Goal: Task Accomplishment & Management: Manage account settings

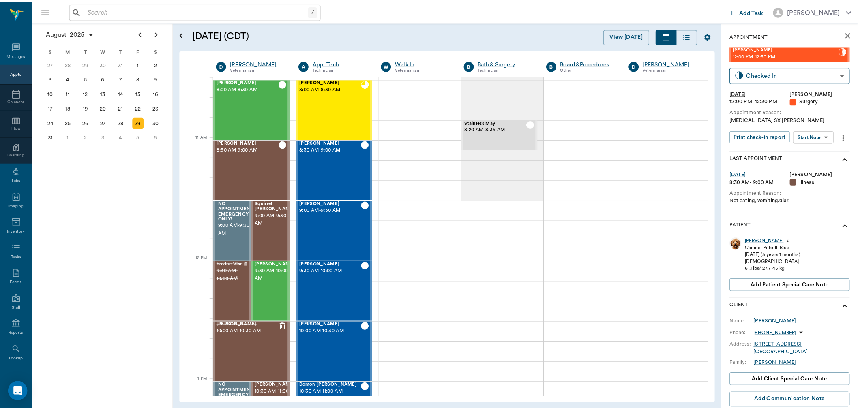
scroll to position [306, 0]
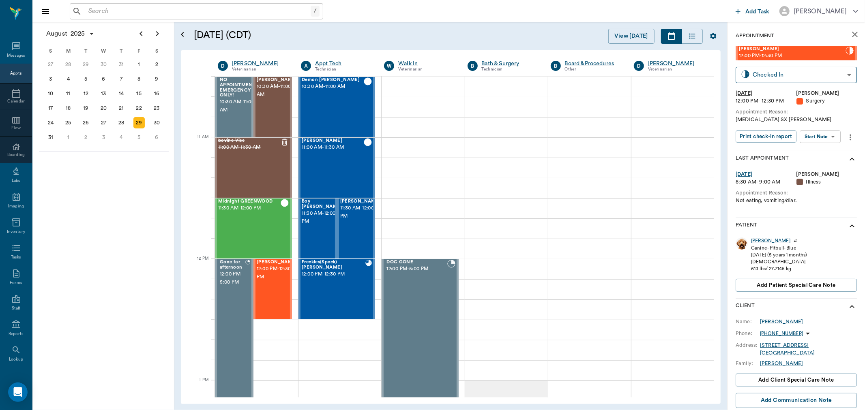
click at [191, 14] on input "text" at bounding box center [197, 11] width 225 height 11
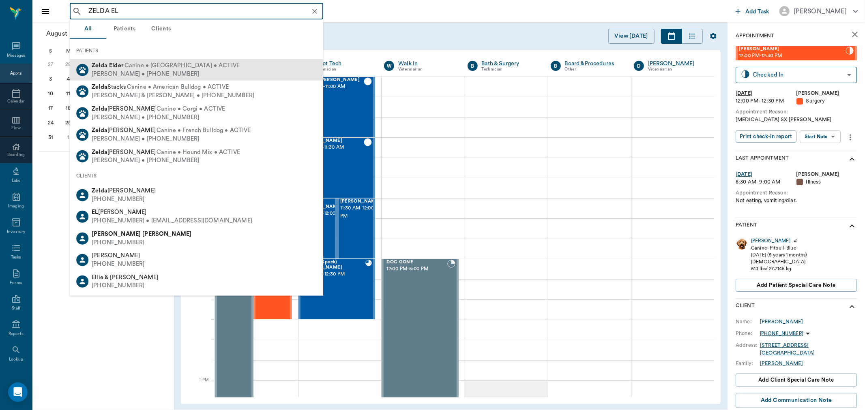
click at [162, 62] on span "Canine • Rottweiler • ACTIVE" at bounding box center [181, 66] width 115 height 9
type input "ZELDA EL"
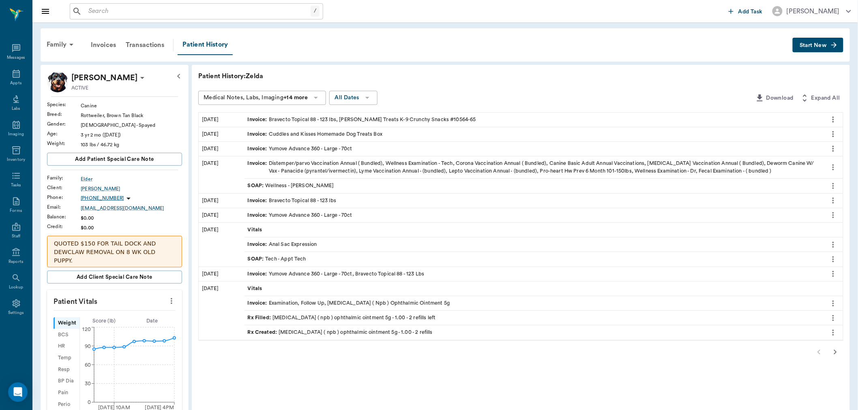
click at [167, 296] on icon "more" at bounding box center [171, 301] width 9 height 10
click at [149, 308] on span "Enter Vitals" at bounding box center [137, 308] width 68 height 9
click at [124, 317] on input "text" at bounding box center [114, 325] width 66 height 16
type input "1"
type input "7"
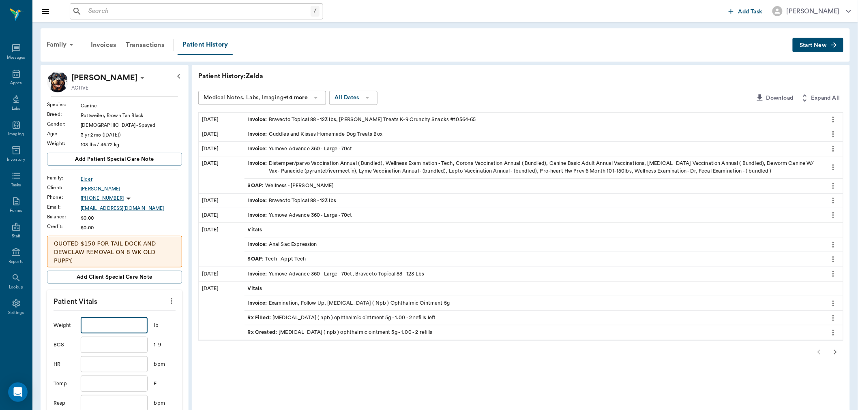
type input "9"
type input "0"
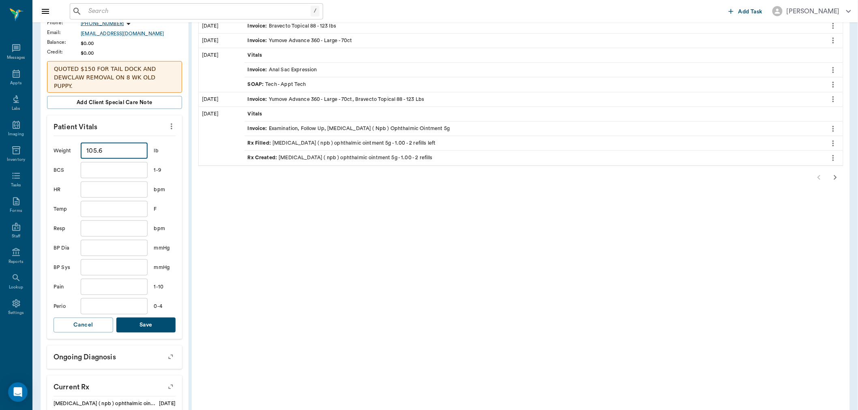
scroll to position [270, 0]
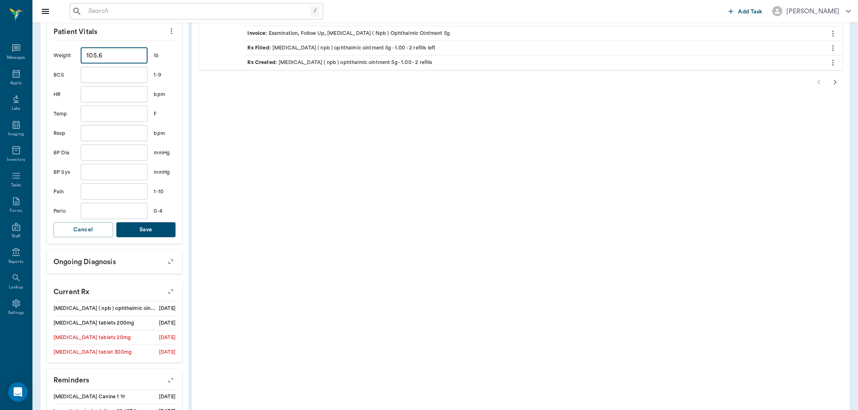
type input "105.6"
click at [148, 224] on button "Save" at bounding box center [146, 230] width 60 height 15
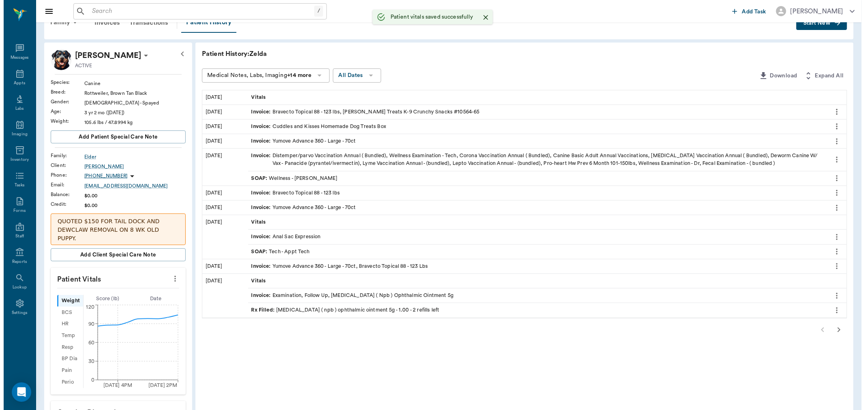
scroll to position [0, 0]
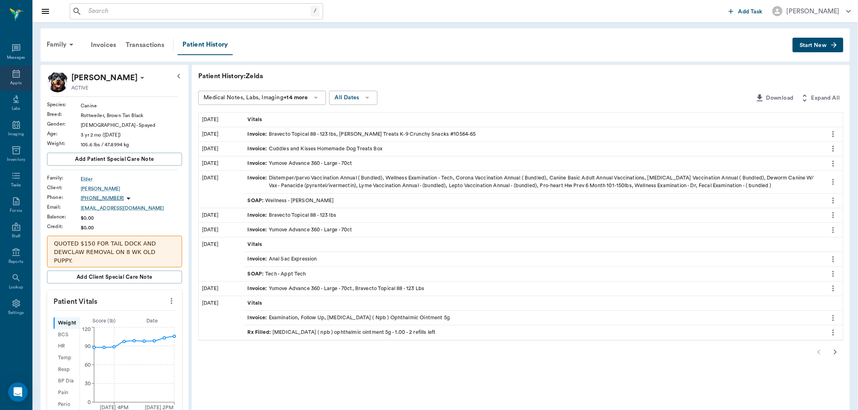
click at [18, 77] on icon at bounding box center [16, 74] width 10 height 10
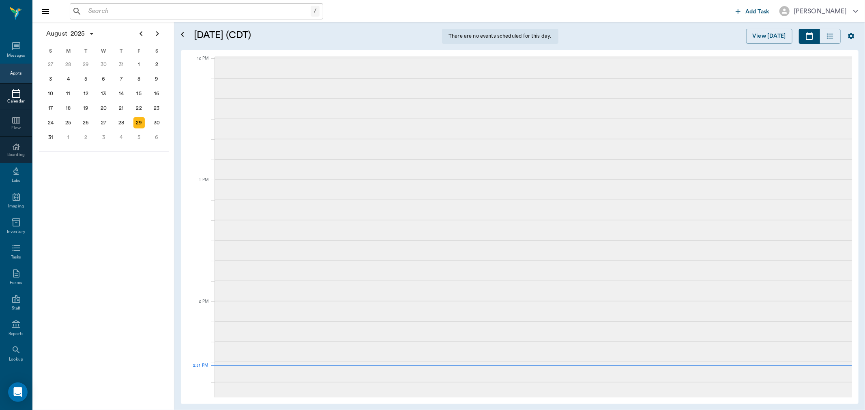
click at [143, 10] on input "text" at bounding box center [197, 11] width 225 height 11
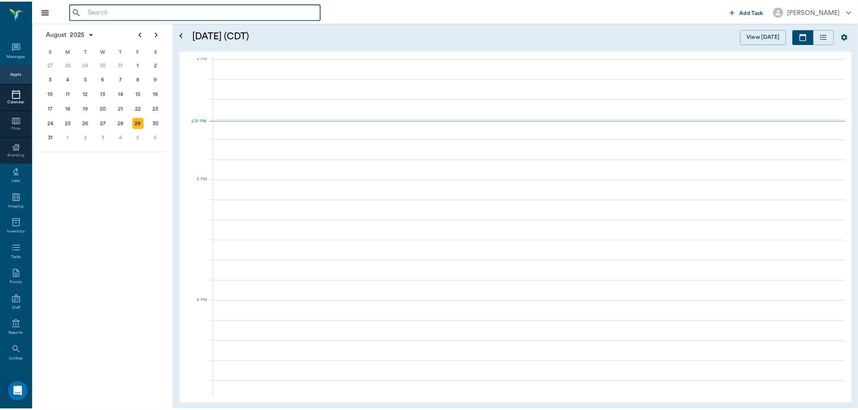
scroll to position [730, 0]
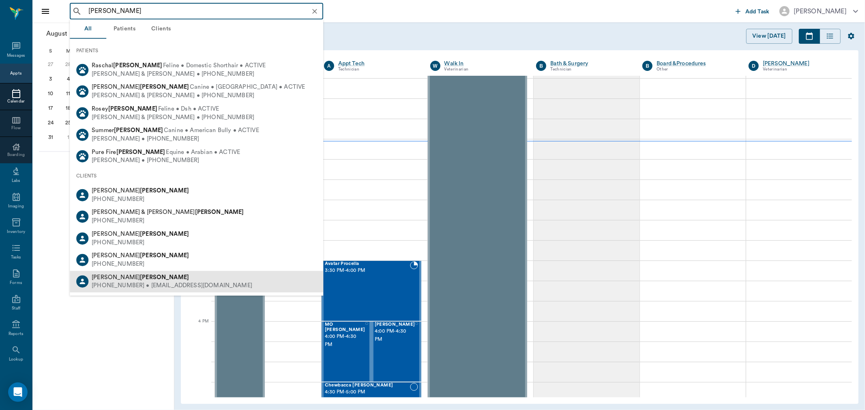
click at [200, 280] on div "Brenda Harrison" at bounding box center [172, 277] width 161 height 9
type input "HARRISON"
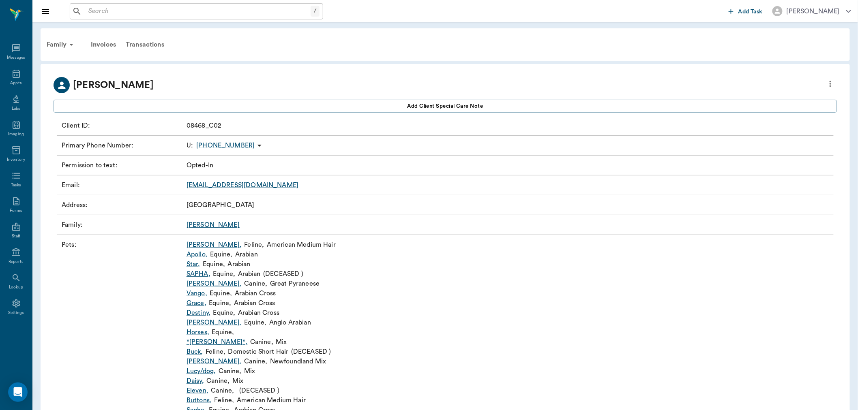
click at [215, 218] on div "Family : Harrison" at bounding box center [445, 225] width 777 height 20
click at [203, 225] on link "Harrison" at bounding box center [212, 225] width 53 height 6
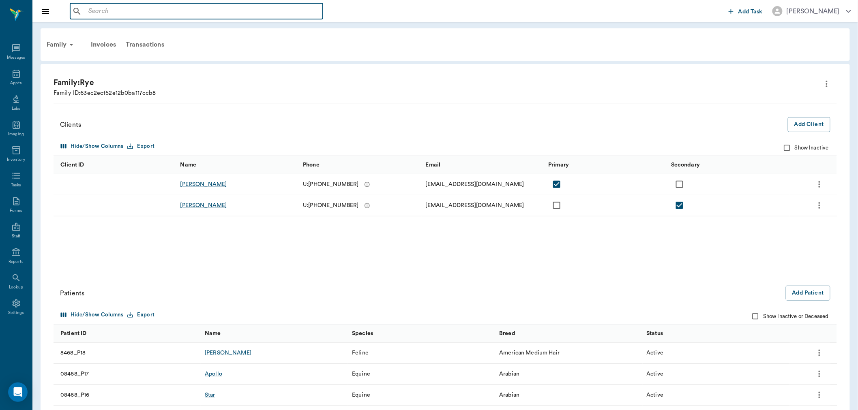
click at [150, 8] on input "text" at bounding box center [202, 11] width 234 height 11
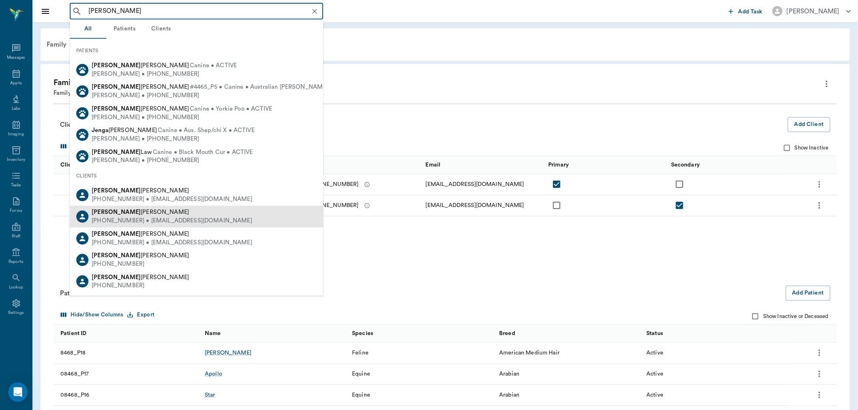
click at [154, 214] on div "Jenna Harrison" at bounding box center [172, 212] width 161 height 9
type input "JENNA"
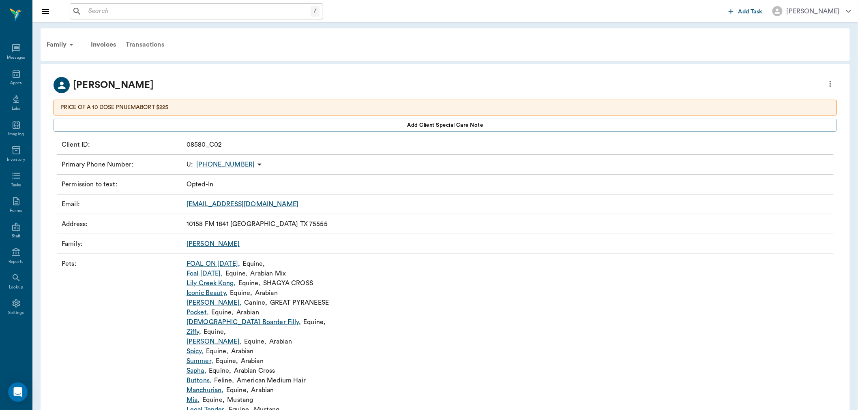
click at [156, 43] on div "Transactions" at bounding box center [145, 44] width 48 height 19
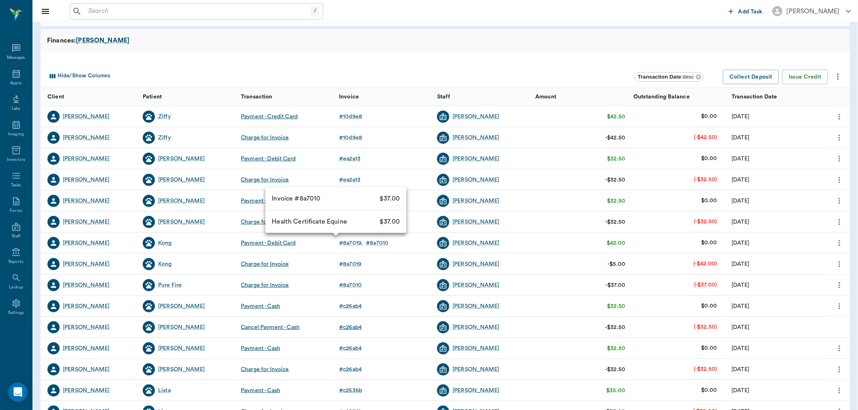
scroll to position [88, 0]
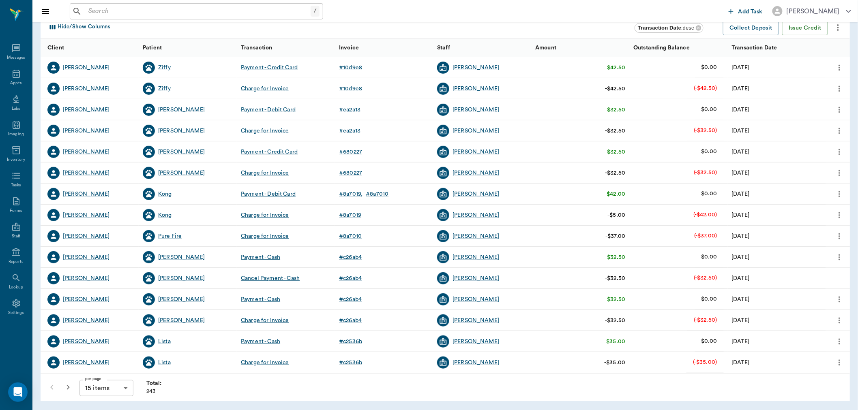
click at [67, 384] on icon "button" at bounding box center [68, 388] width 10 height 10
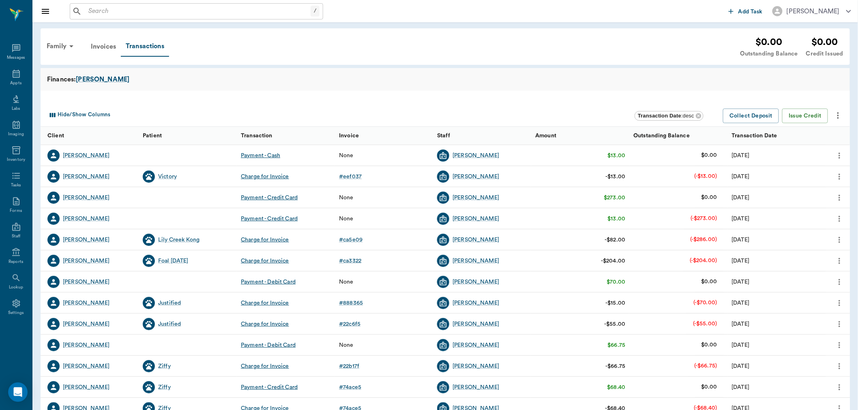
scroll to position [88, 0]
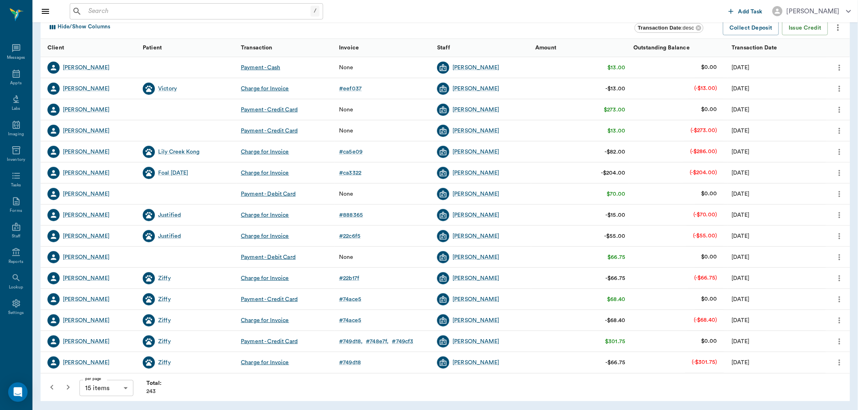
click at [66, 388] on icon "button" at bounding box center [68, 388] width 10 height 10
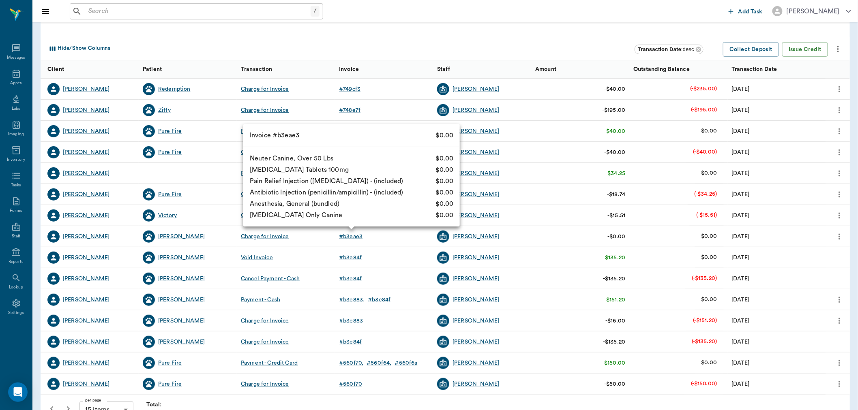
scroll to position [88, 0]
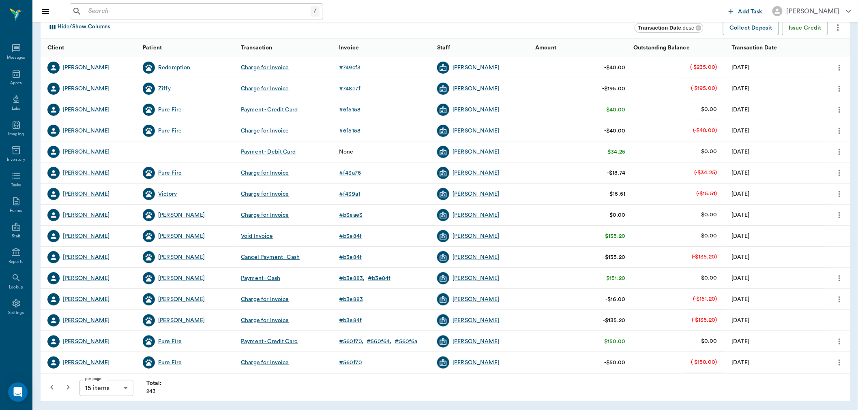
click at [71, 386] on icon "button" at bounding box center [68, 388] width 10 height 10
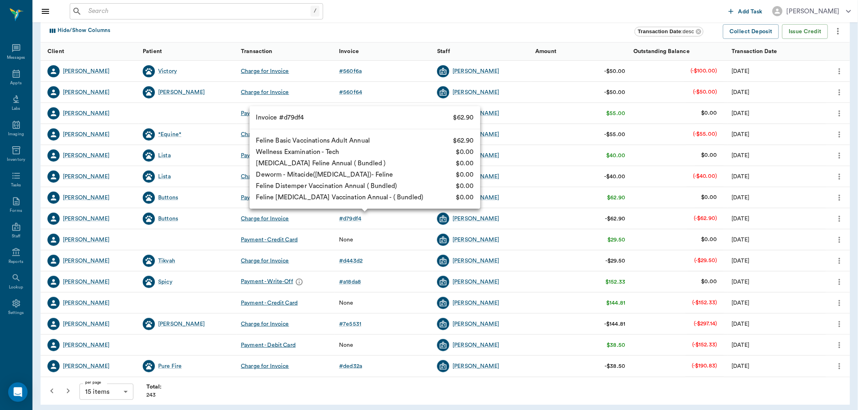
scroll to position [88, 0]
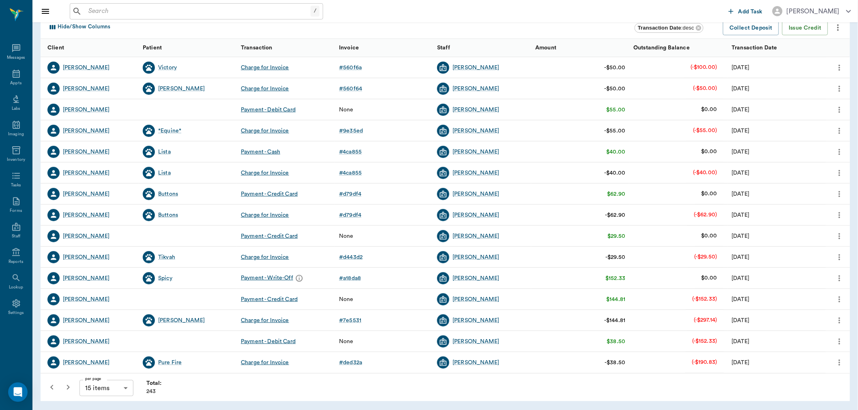
click at [66, 387] on icon "button" at bounding box center [68, 388] width 10 height 10
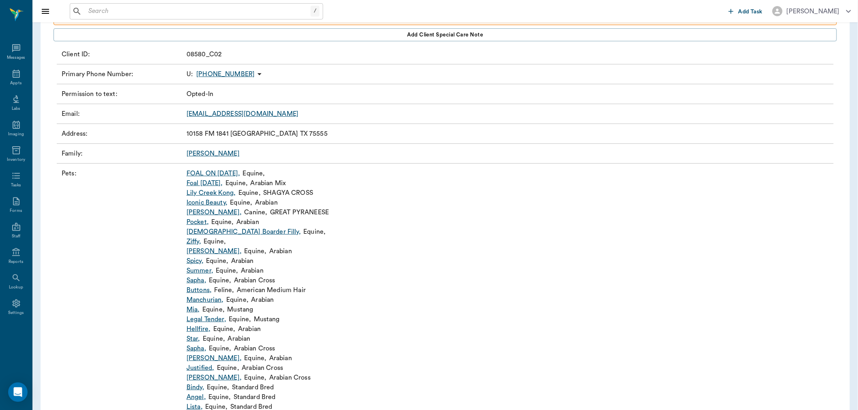
scroll to position [135, 0]
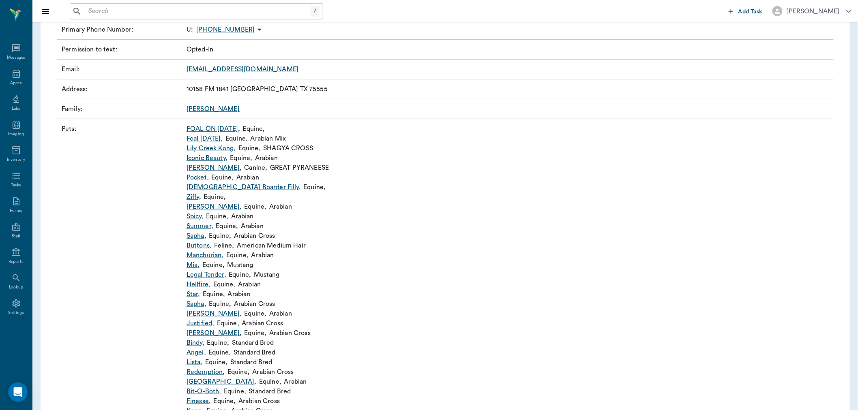
click at [207, 372] on link "Redemption ," at bounding box center [205, 372] width 39 height 10
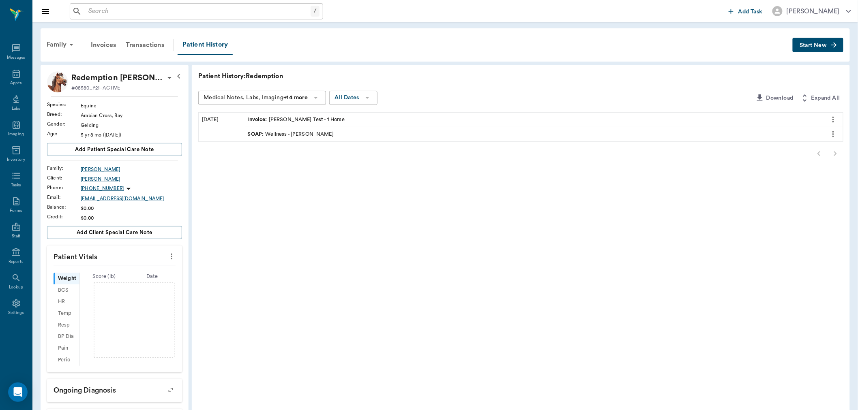
click at [817, 49] on button "Start New" at bounding box center [817, 45] width 51 height 15
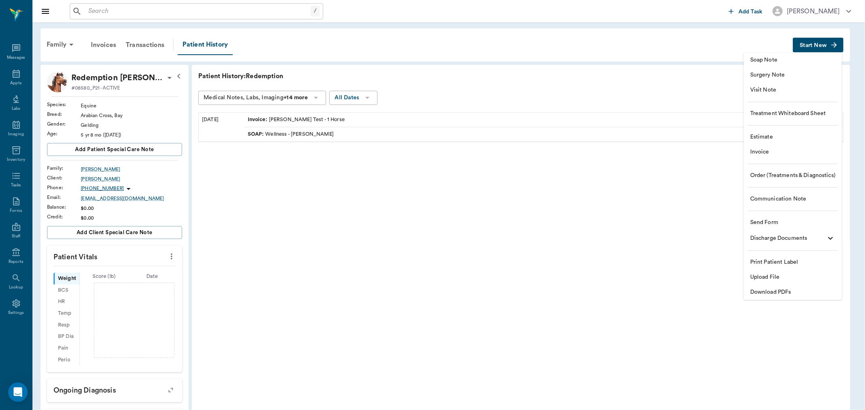
click at [784, 58] on span "Soap Note" at bounding box center [792, 60] width 85 height 9
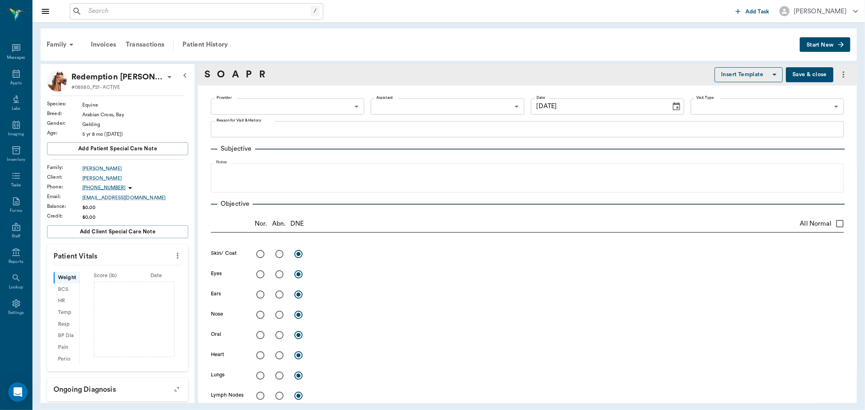
click at [343, 106] on body "/ ​ Add Task Dr. Bert Ellsworth Nectar Messages Appts Labs Imaging Inventory Ta…" at bounding box center [432, 205] width 865 height 410
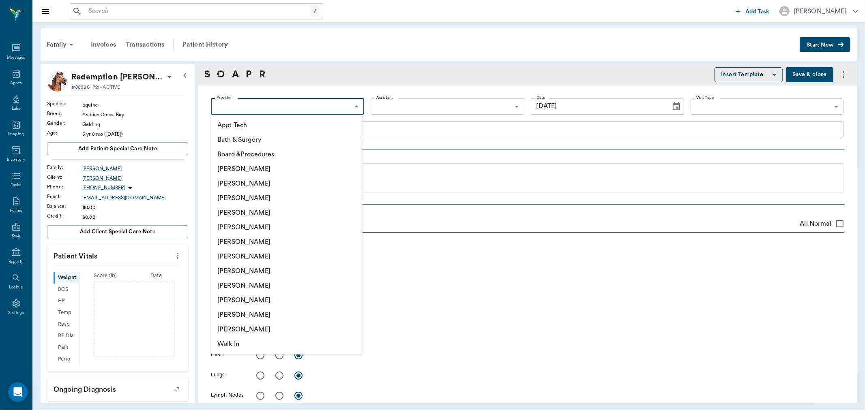
click at [315, 212] on li "[PERSON_NAME]" at bounding box center [287, 213] width 152 height 15
type input "63ec2f075fda476ae8351a4d"
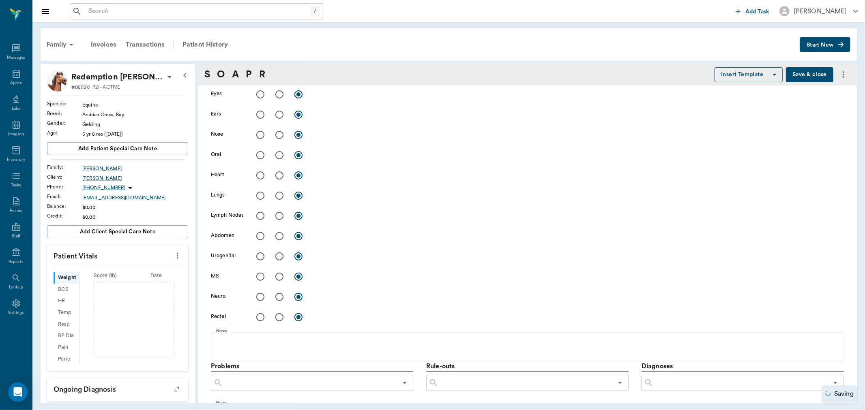
scroll to position [315, 0]
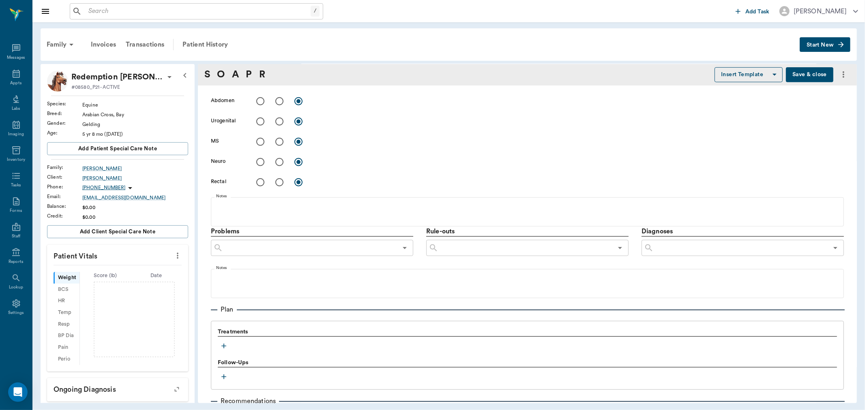
click at [225, 348] on icon "button" at bounding box center [224, 346] width 8 height 8
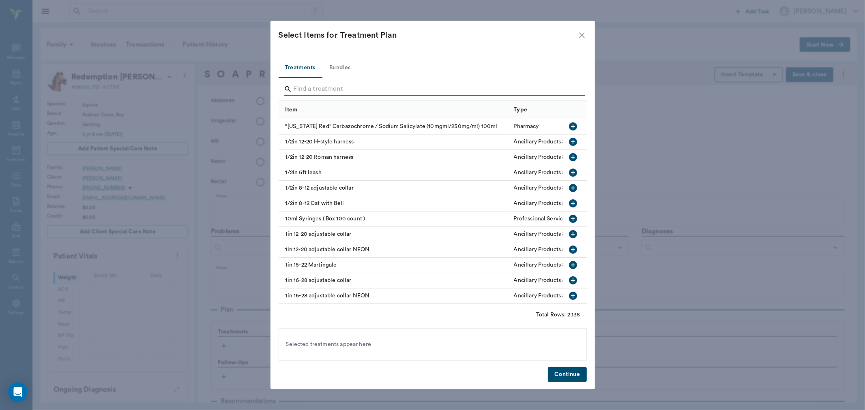
click at [307, 91] on input "Search" at bounding box center [432, 89] width 279 height 13
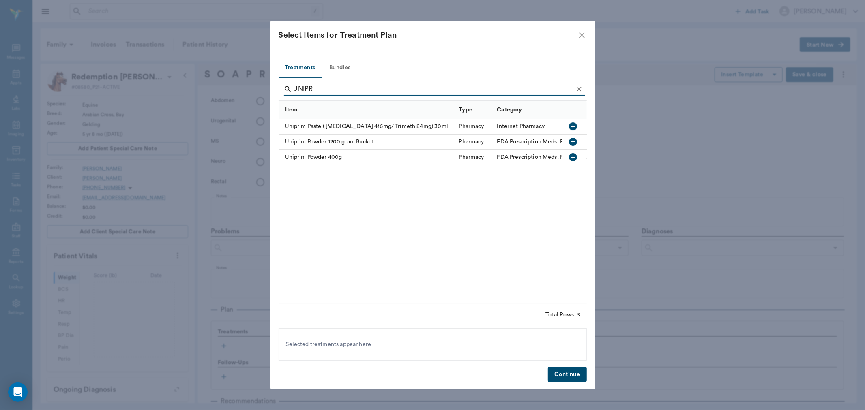
type input "UNIPR"
click at [576, 161] on icon "button" at bounding box center [573, 157] width 10 height 10
click at [565, 374] on button "Continue" at bounding box center [567, 374] width 39 height 15
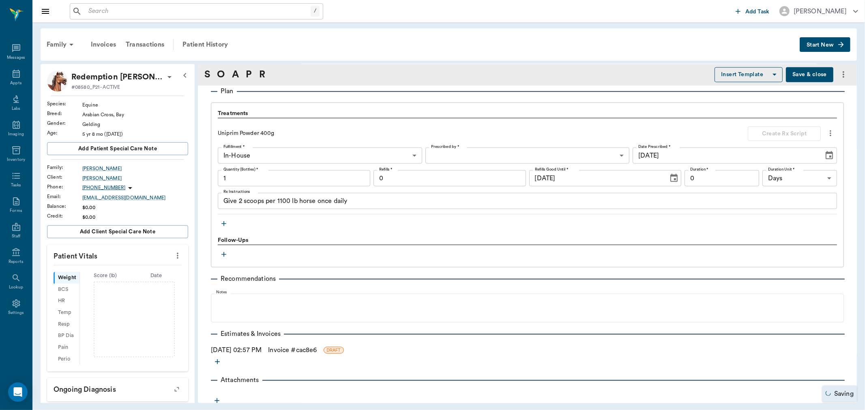
scroll to position [537, 0]
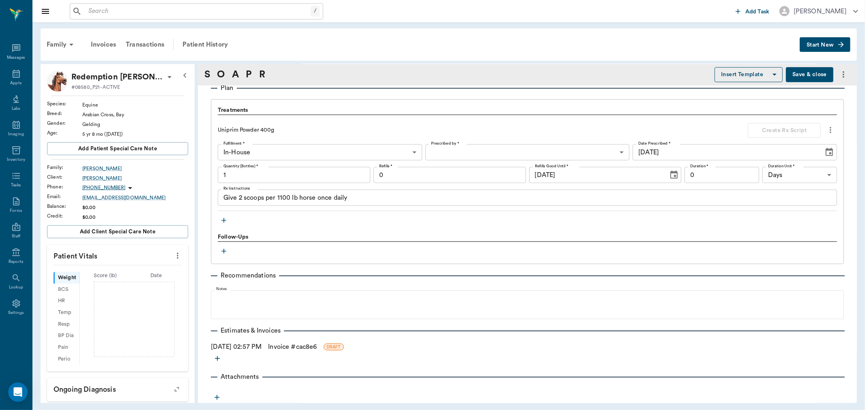
click at [259, 346] on div "08/29/2025 02:57 PM Invoice # cac8e6 DRAFT" at bounding box center [527, 347] width 633 height 10
click at [317, 344] on link "Invoice # cac8e6" at bounding box center [292, 347] width 49 height 10
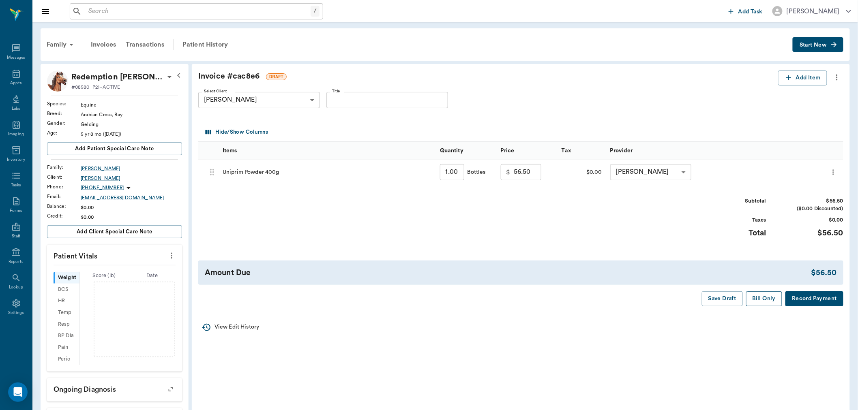
click at [763, 298] on button "Bill Only" at bounding box center [764, 298] width 36 height 15
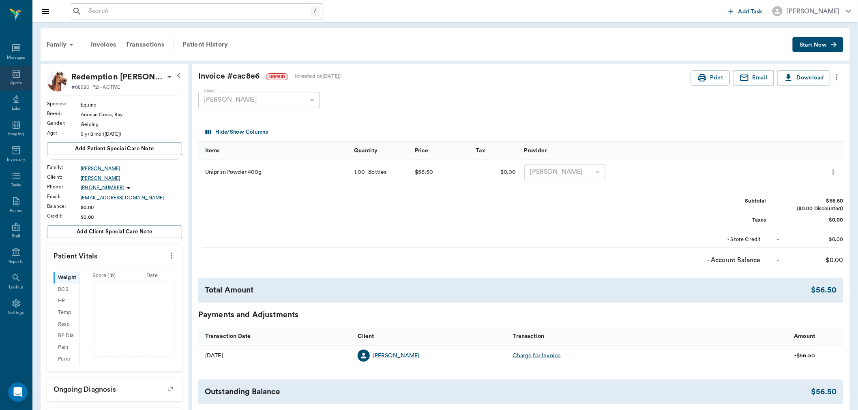
click at [17, 74] on icon at bounding box center [16, 74] width 10 height 10
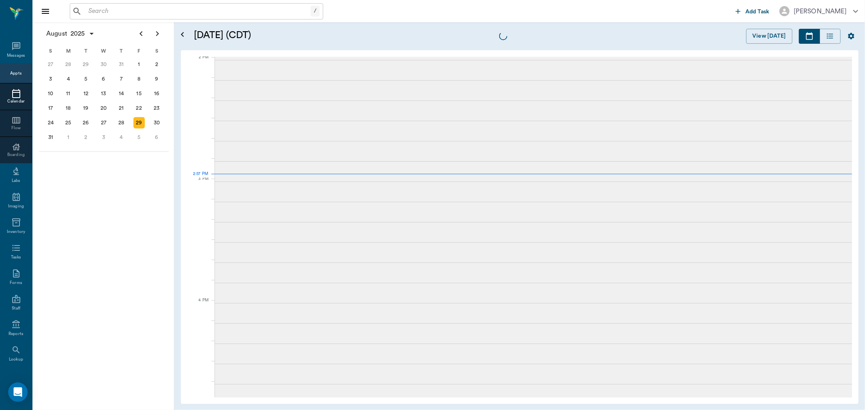
scroll to position [731, 0]
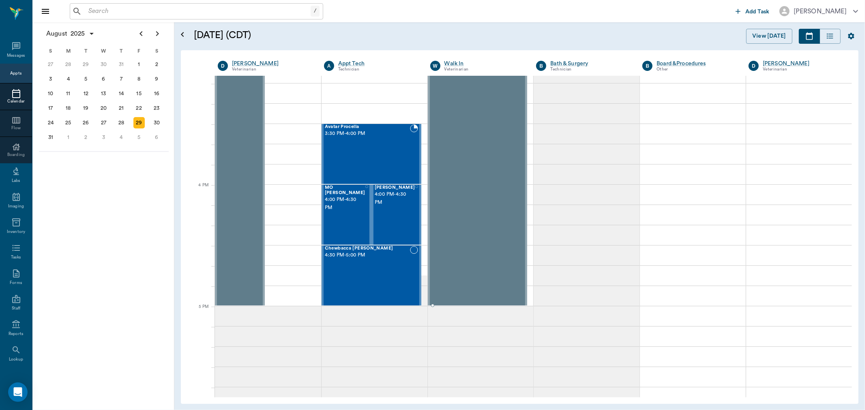
scroll to position [866, 0]
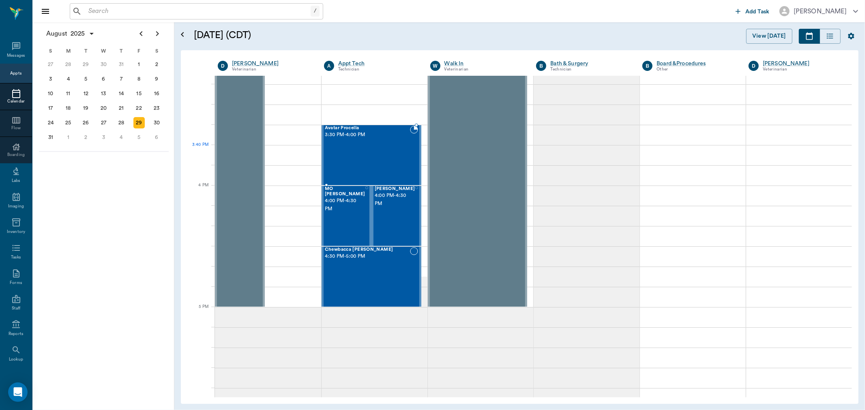
click at [377, 157] on div "Avatar Procella 3:30 PM - 4:00 PM" at bounding box center [367, 155] width 85 height 59
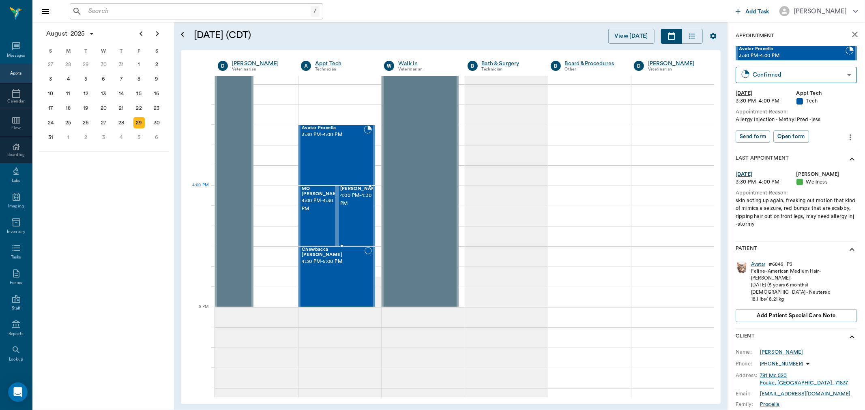
click at [342, 203] on div at bounding box center [342, 215] width 0 height 59
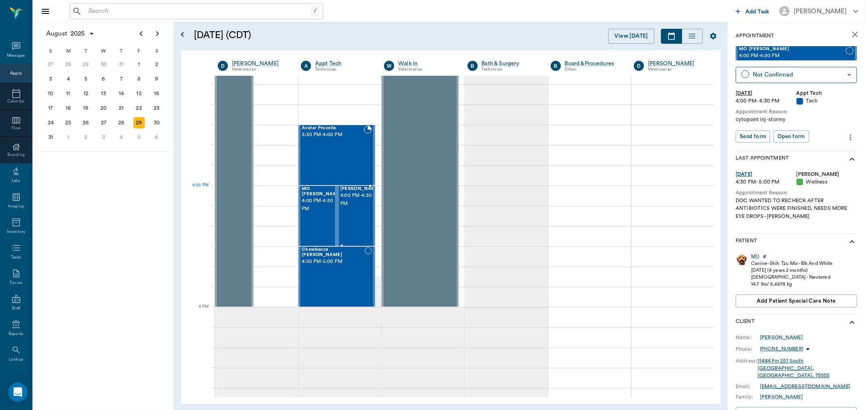
click at [355, 197] on span "4:00 PM - 4:30 PM" at bounding box center [360, 200] width 41 height 16
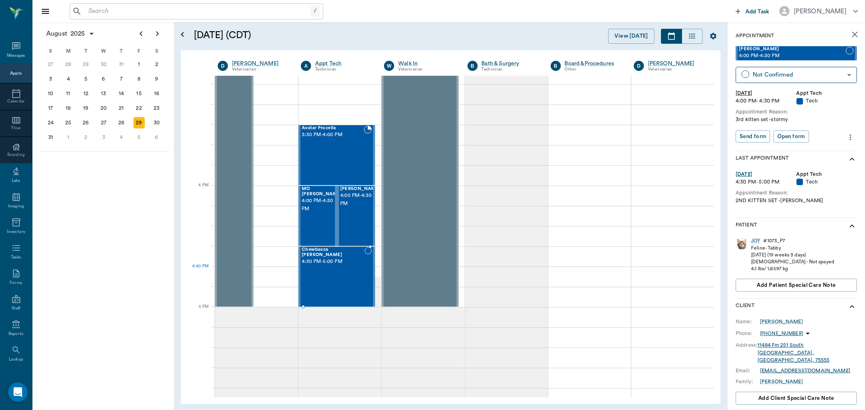
click at [350, 268] on div "Chewbacca [PERSON_NAME] 4:30 PM - 5:00 PM" at bounding box center [333, 276] width 63 height 59
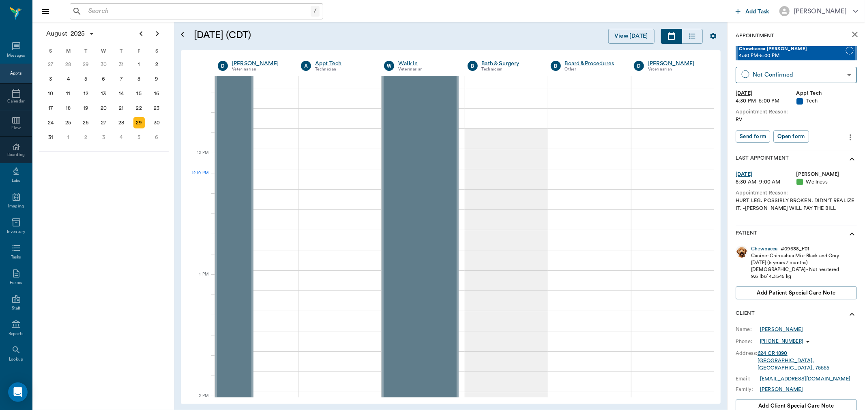
scroll to position [371, 0]
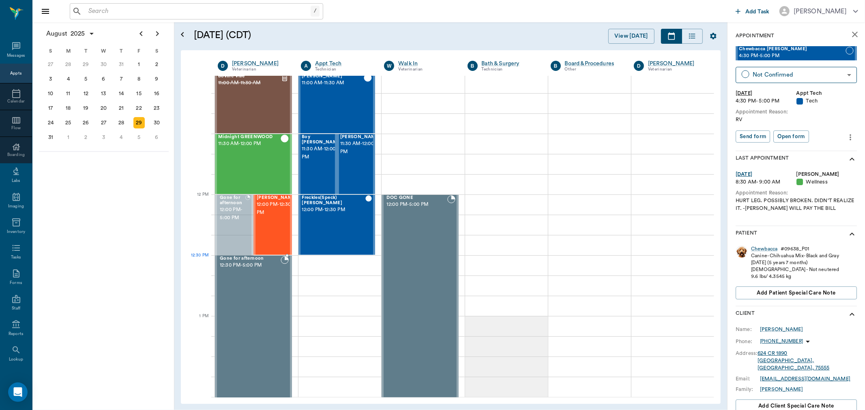
drag, startPoint x: 236, startPoint y: 195, endPoint x: 227, endPoint y: 253, distance: 58.2
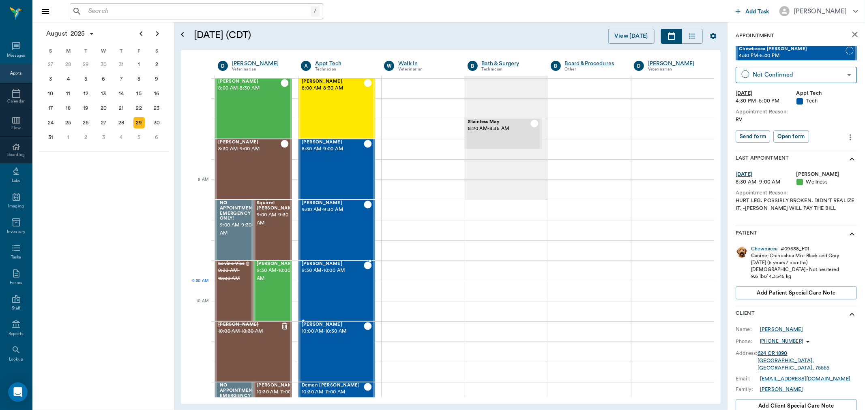
scroll to position [0, 0]
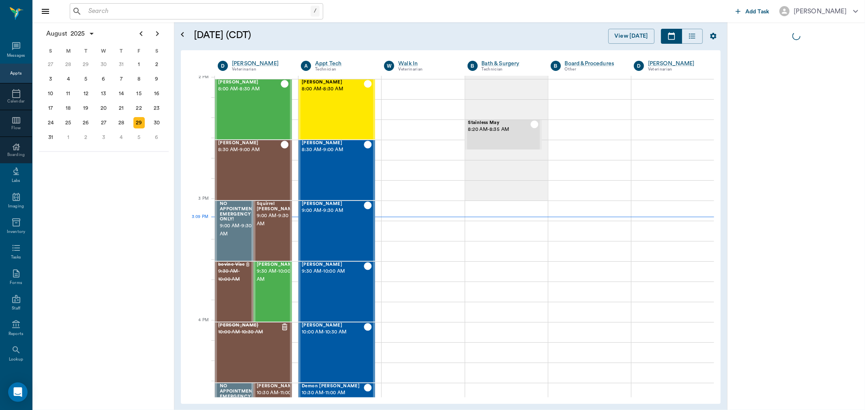
scroll to position [731, 0]
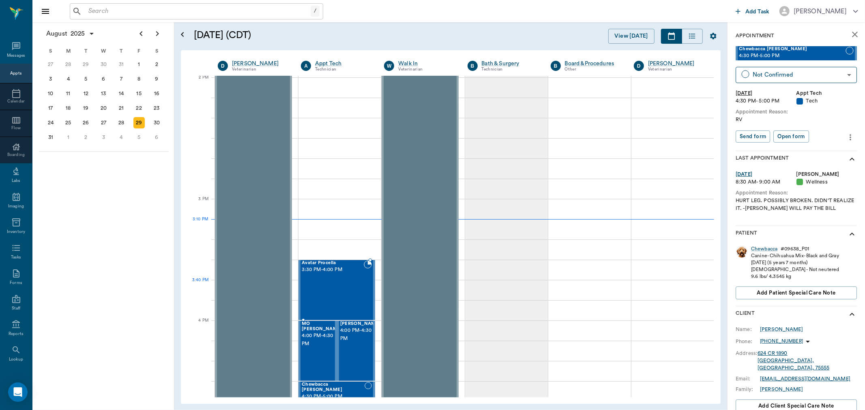
click at [343, 291] on div "Avatar Procella 3:30 PM - 4:00 PM" at bounding box center [333, 290] width 62 height 59
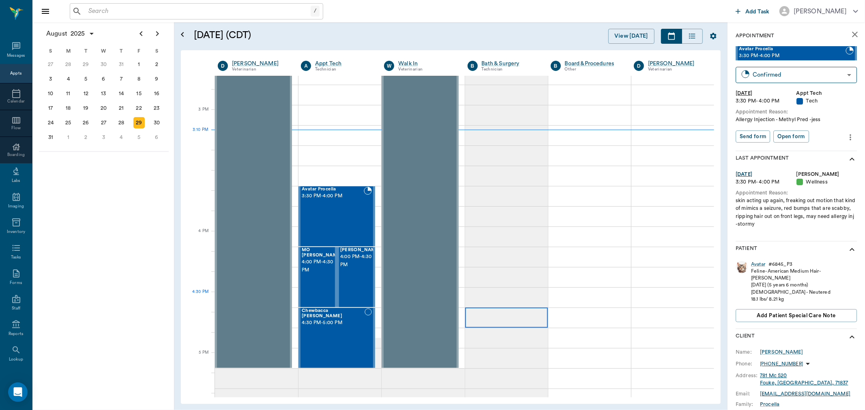
scroll to position [821, 0]
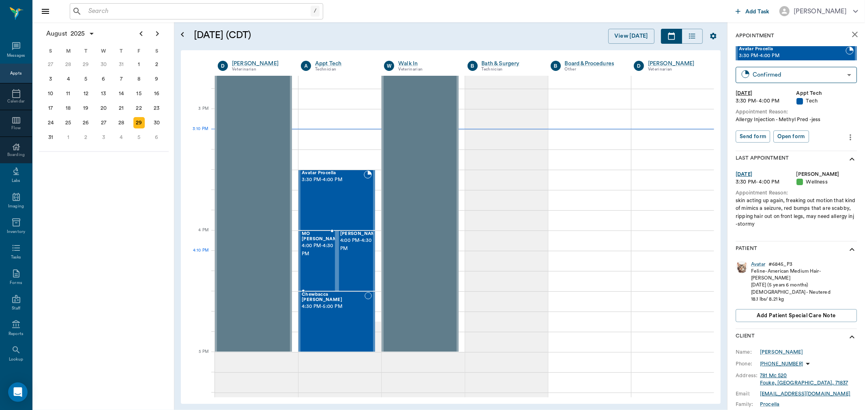
click at [323, 256] on span "4:00 PM - 4:30 PM" at bounding box center [322, 250] width 41 height 16
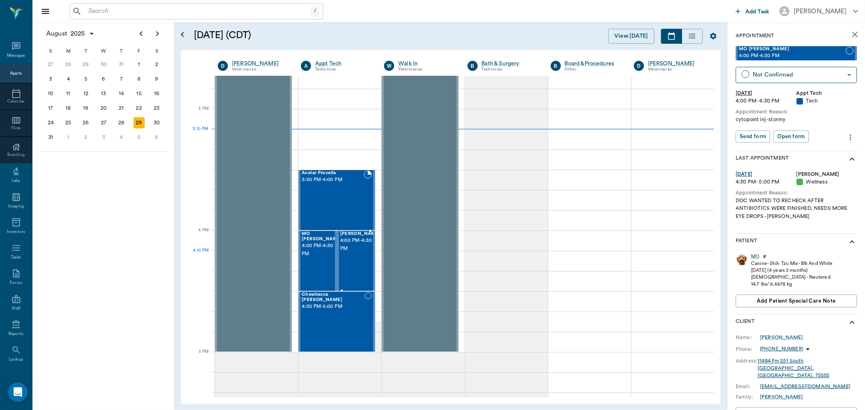
click at [364, 253] on span "4:00 PM - 4:30 PM" at bounding box center [360, 245] width 41 height 16
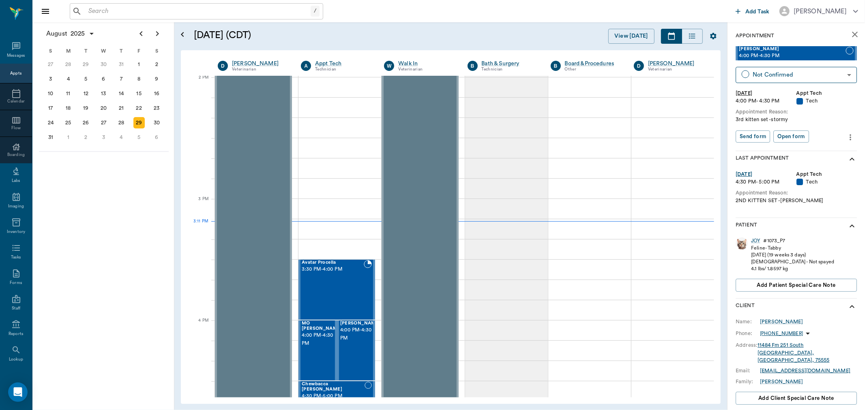
scroll to position [731, 0]
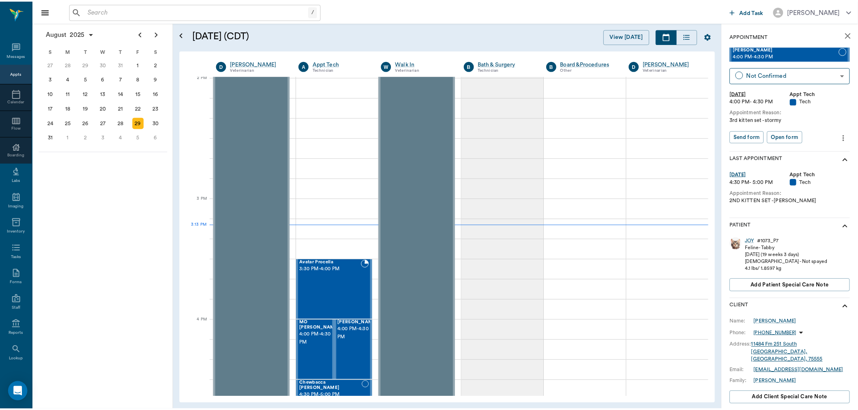
scroll to position [731, 0]
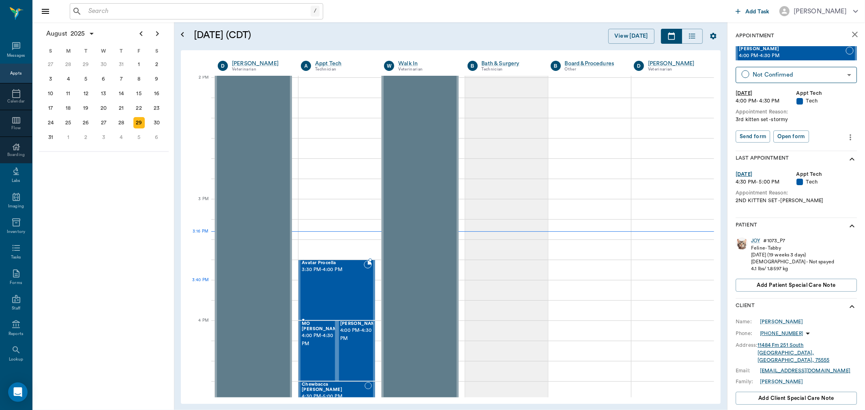
click at [322, 298] on div "Avatar Procella 3:30 PM - 4:00 PM" at bounding box center [333, 290] width 62 height 59
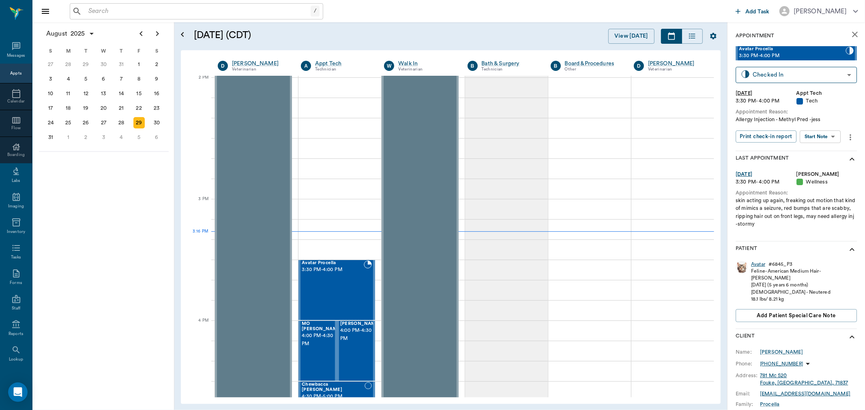
click at [760, 262] on div "Avatar" at bounding box center [758, 264] width 14 height 7
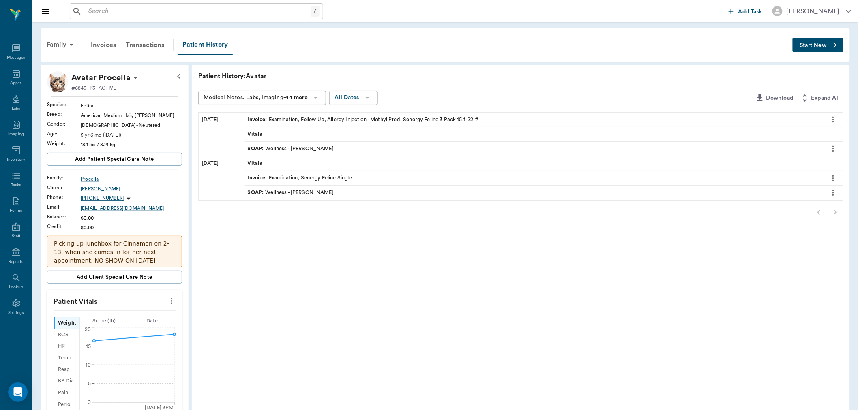
click at [370, 151] on div "SOAP : Wellness - Dr. Bert Ellsworth" at bounding box center [533, 149] width 578 height 14
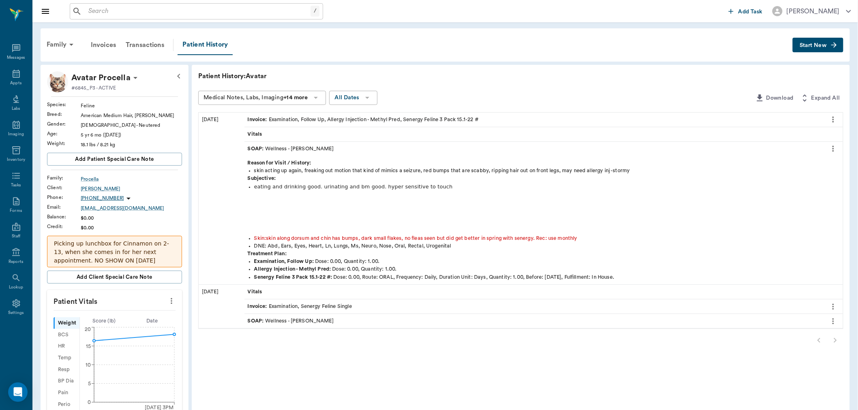
click at [341, 322] on div "SOAP : Wellness - Dr. Bert Ellsworth" at bounding box center [533, 321] width 578 height 14
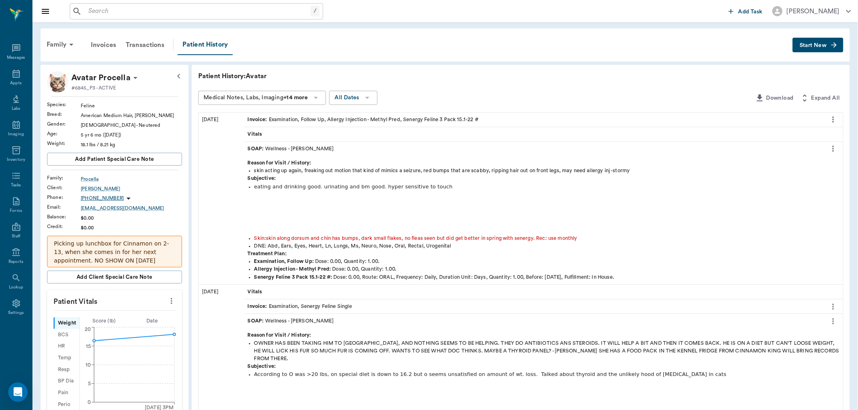
click at [293, 319] on div "SOAP : Wellness - Dr. Bert Ellsworth" at bounding box center [291, 321] width 86 height 8
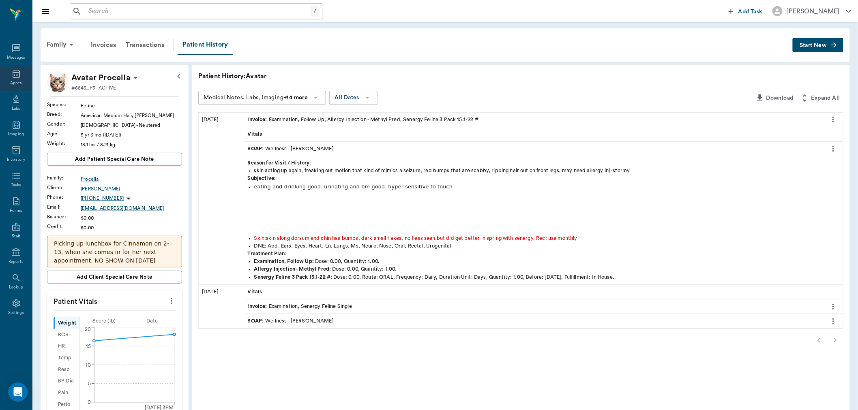
click at [7, 77] on div "Appts" at bounding box center [16, 79] width 32 height 26
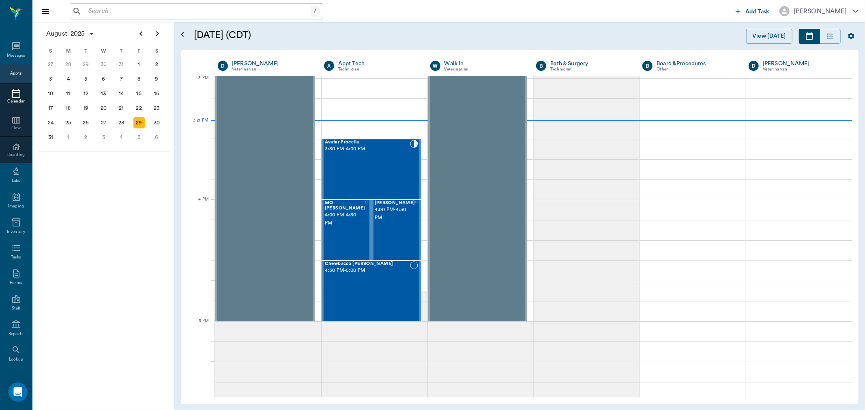
scroll to position [852, 0]
click at [347, 163] on div "Avatar Procella 3:30 PM - 4:00 PM" at bounding box center [367, 169] width 85 height 59
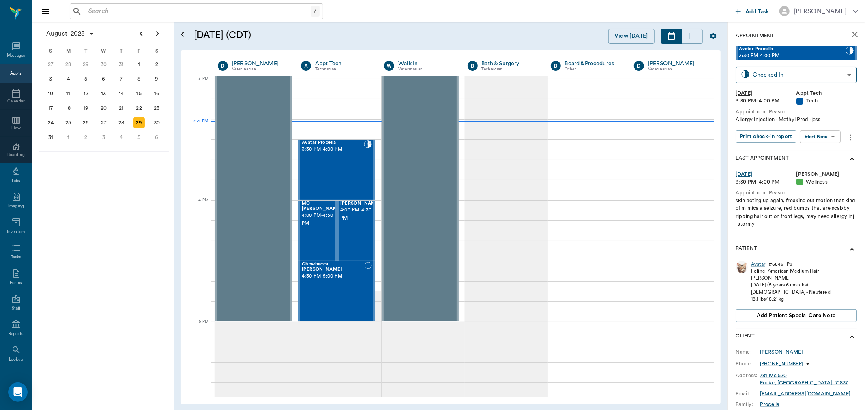
click at [825, 139] on body "/ ​ Add Task Dr. Bert Ellsworth Nectar Messages Appts Calendar Flow Boarding La…" at bounding box center [432, 205] width 865 height 410
click at [830, 147] on li "Start SOAP" at bounding box center [820, 152] width 56 height 13
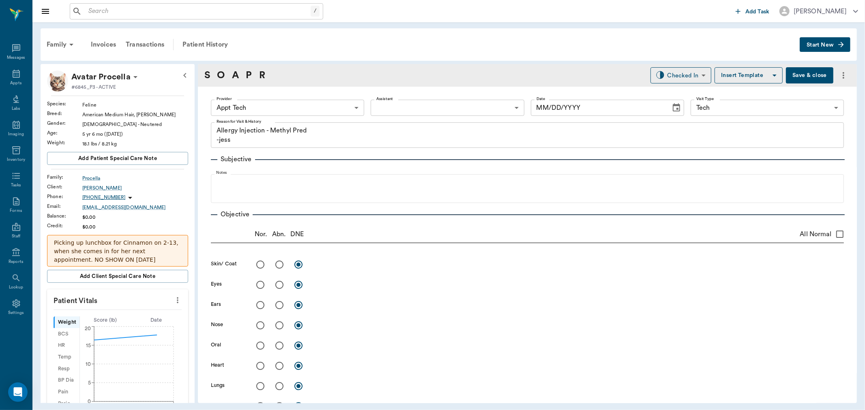
type input "63ec2f075fda476ae8351a4c"
type input "65d2be4f46e3a538d89b8c1a"
type textarea "Allergy Injection - Methyl Pred -jess"
type input "08/29/2025"
click at [329, 107] on body "/ ​ Add Task Dr. Bert Ellsworth Nectar Messages Appts Labs Imaging Inventory Ta…" at bounding box center [432, 205] width 865 height 410
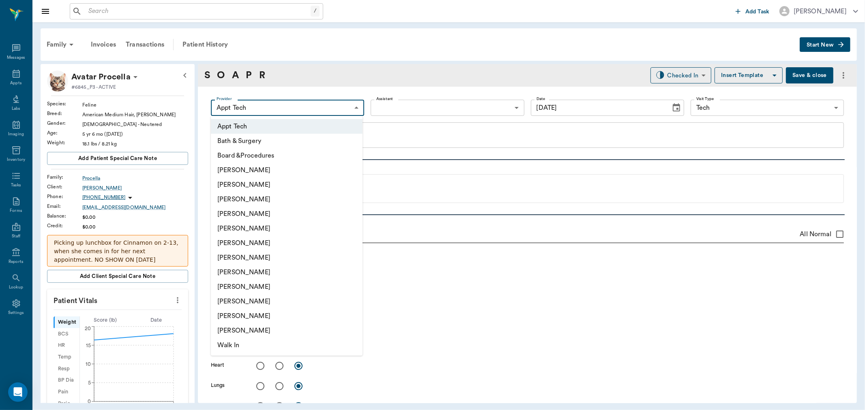
click at [295, 203] on li "Daniel Virnala" at bounding box center [287, 199] width 152 height 15
type input "642ef10e332a41444de2bad1"
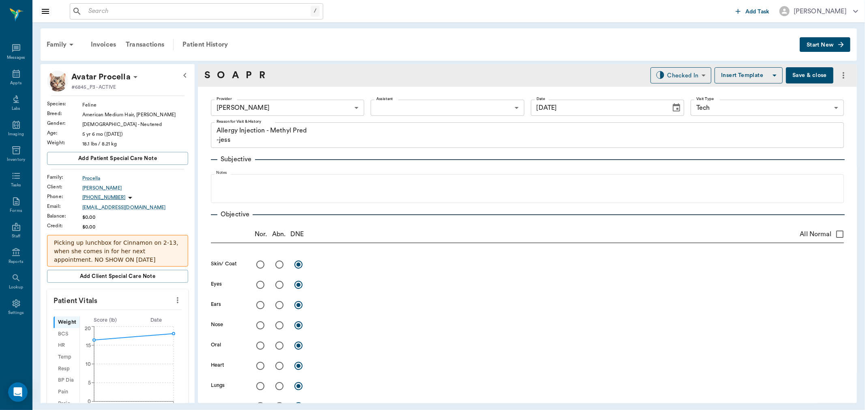
click at [177, 302] on icon "more" at bounding box center [178, 301] width 2 height 6
click at [128, 317] on span "Enter Vitals" at bounding box center [137, 314] width 68 height 9
click at [111, 328] on input "text" at bounding box center [117, 325] width 71 height 16
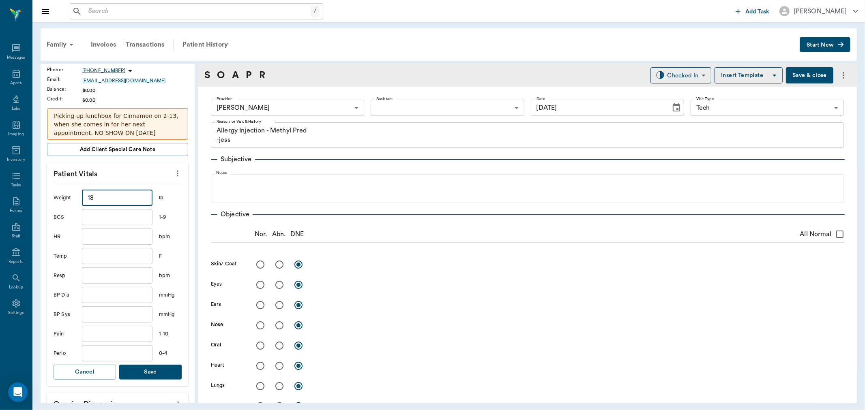
scroll to position [135, 0]
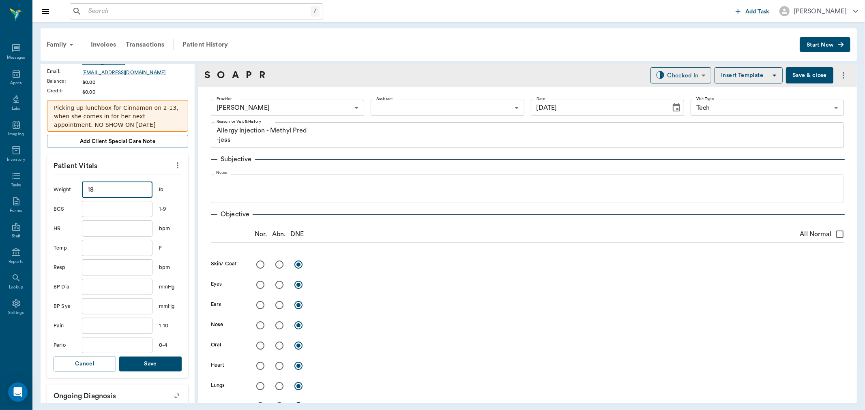
type input "18"
click at [146, 360] on button "Save" at bounding box center [150, 364] width 62 height 15
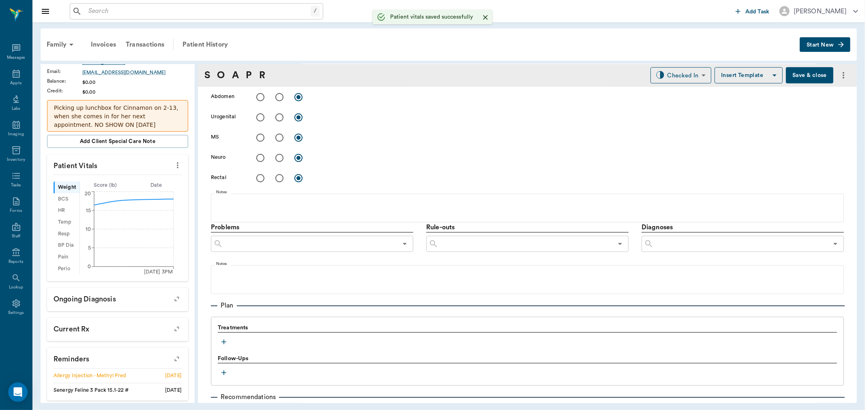
scroll to position [441, 0]
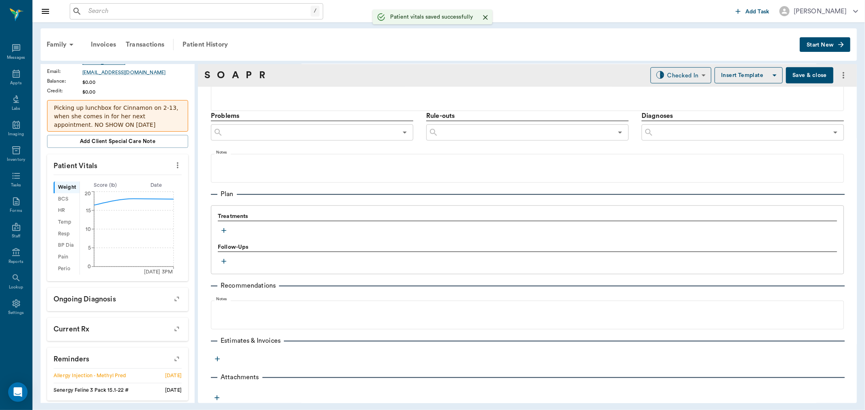
click at [223, 227] on icon "button" at bounding box center [224, 231] width 8 height 8
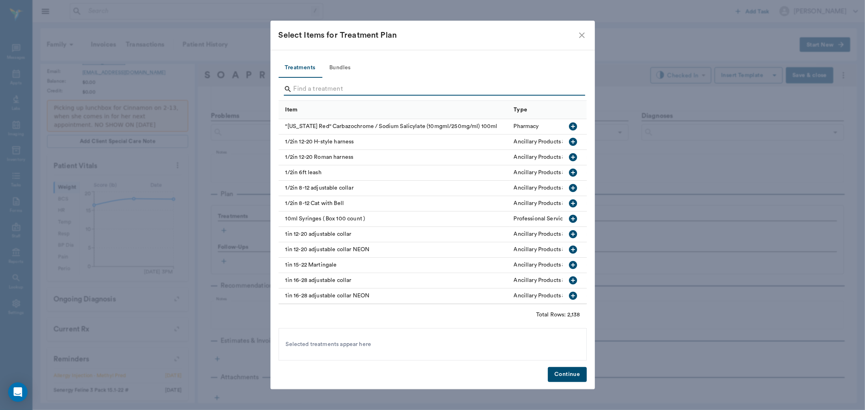
click at [353, 90] on input "Search" at bounding box center [432, 89] width 279 height 13
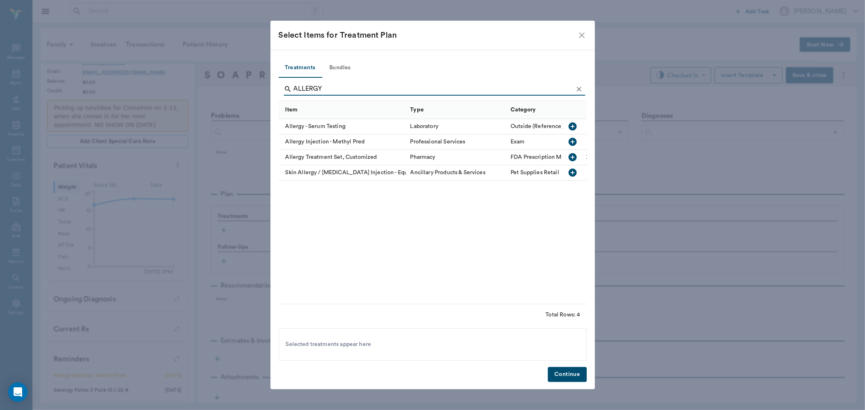
type input "ALLERGY"
click at [570, 139] on icon "button" at bounding box center [573, 142] width 8 height 8
click at [570, 376] on button "Continue" at bounding box center [567, 374] width 39 height 15
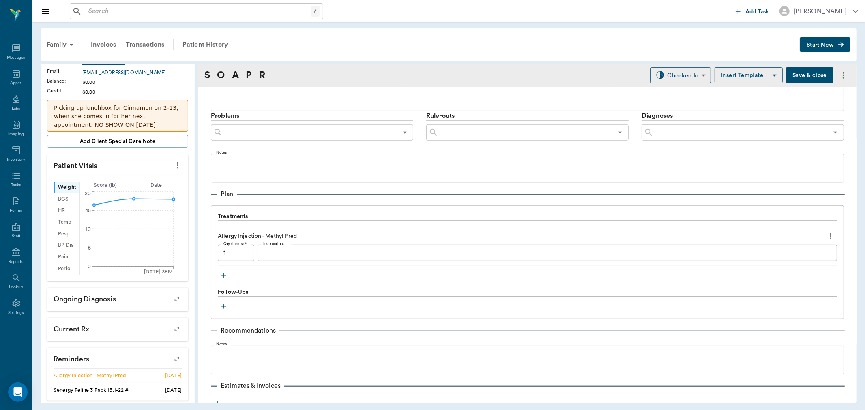
click at [329, 252] on textarea "Instructions" at bounding box center [547, 252] width 568 height 9
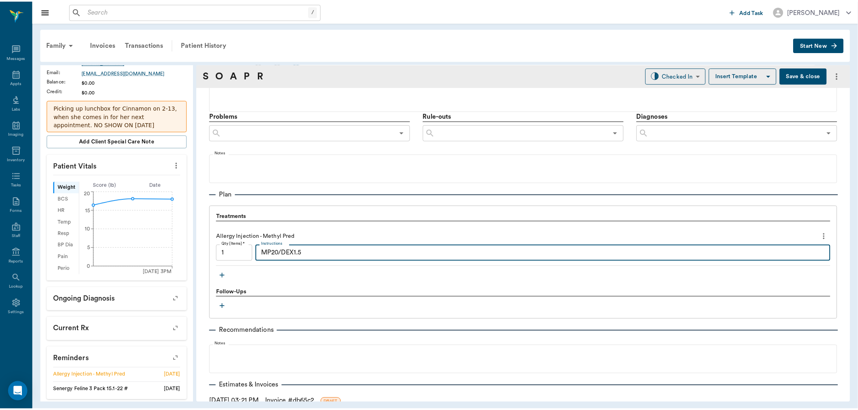
scroll to position [496, 0]
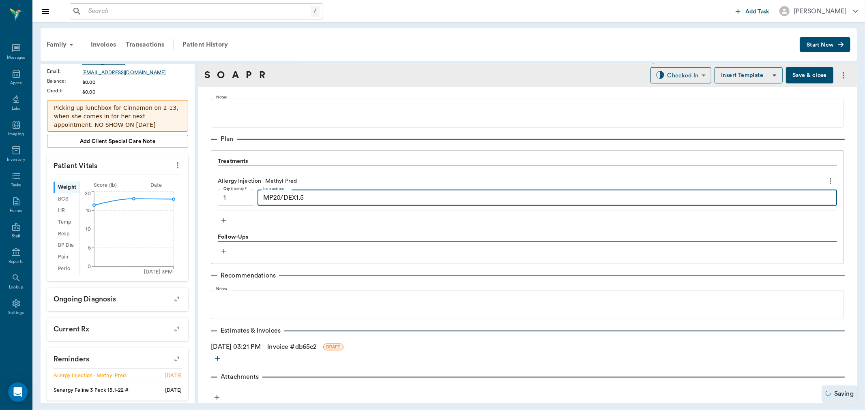
type textarea "MP20/DEX1.5"
click at [313, 345] on link "Invoice # db65c2" at bounding box center [291, 347] width 49 height 10
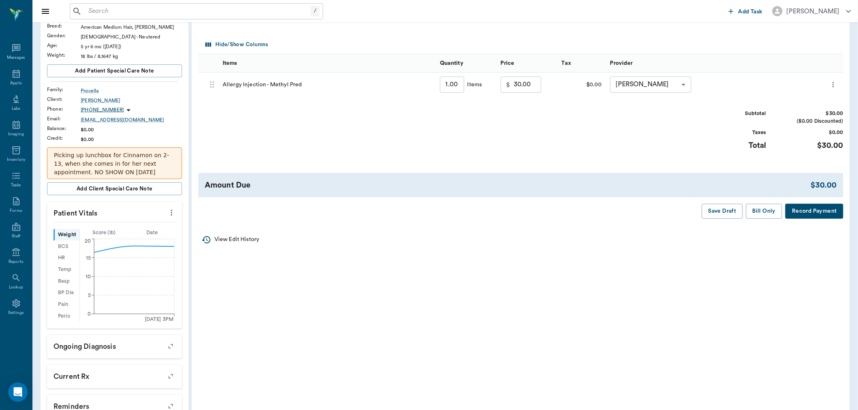
scroll to position [90, 0]
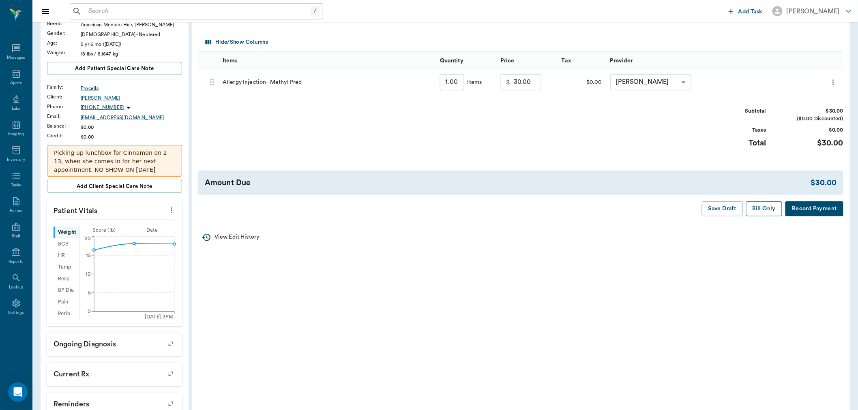
click at [772, 213] on button "Bill Only" at bounding box center [764, 208] width 36 height 15
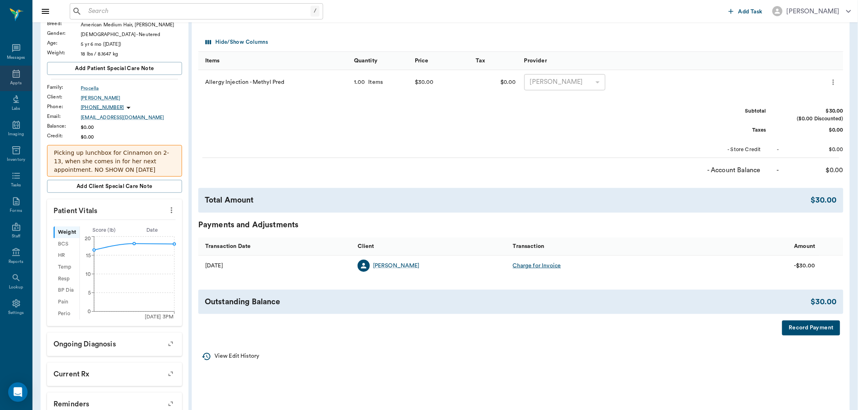
click at [21, 82] on div "Appts" at bounding box center [15, 83] width 11 height 6
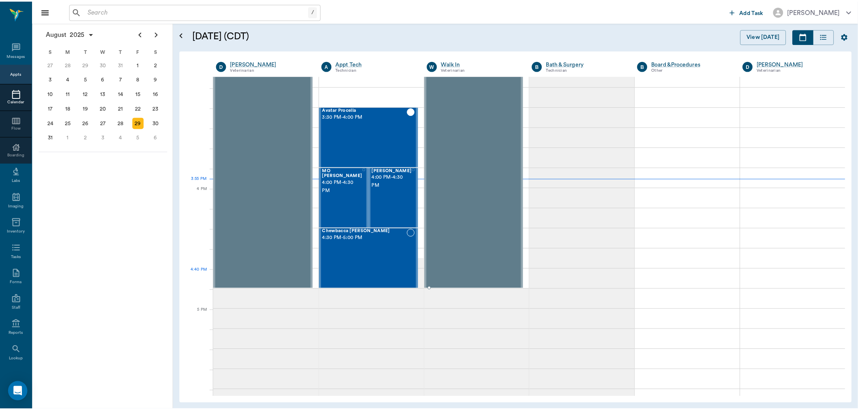
scroll to position [901, 0]
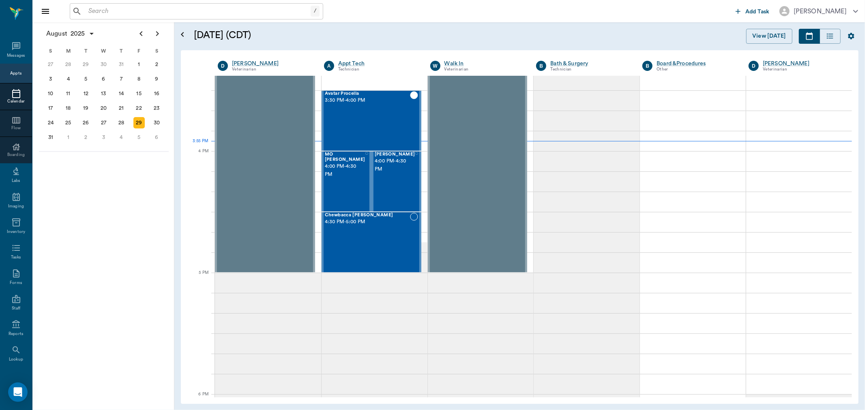
click at [116, 14] on input "text" at bounding box center [197, 11] width 225 height 11
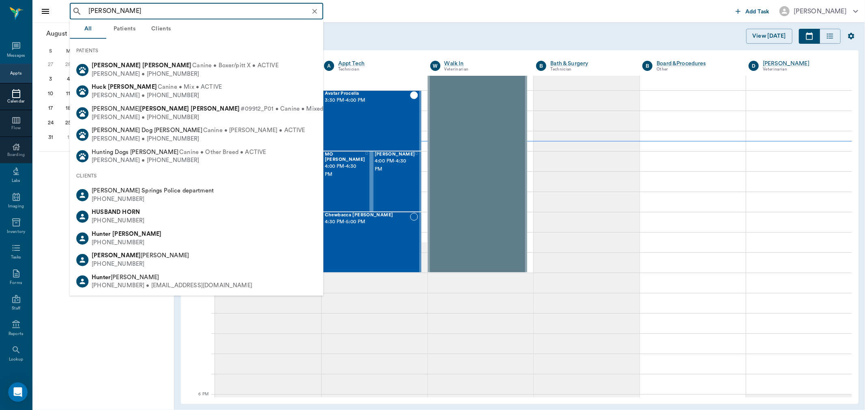
type input "HUNTER GRAVES"
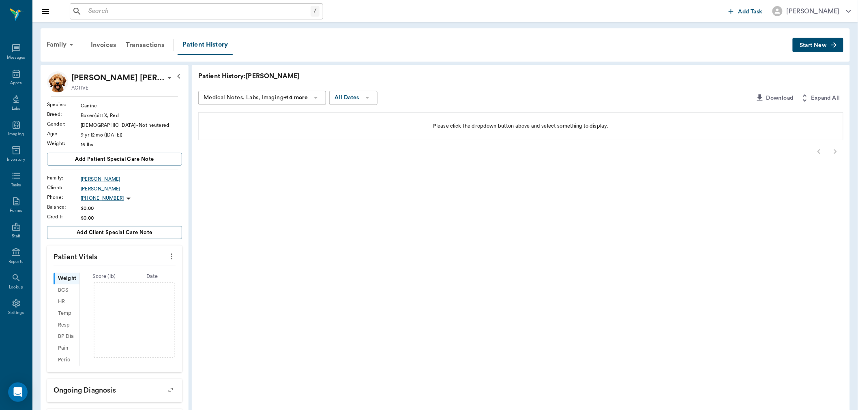
click at [163, 3] on div "/ ​" at bounding box center [196, 11] width 253 height 16
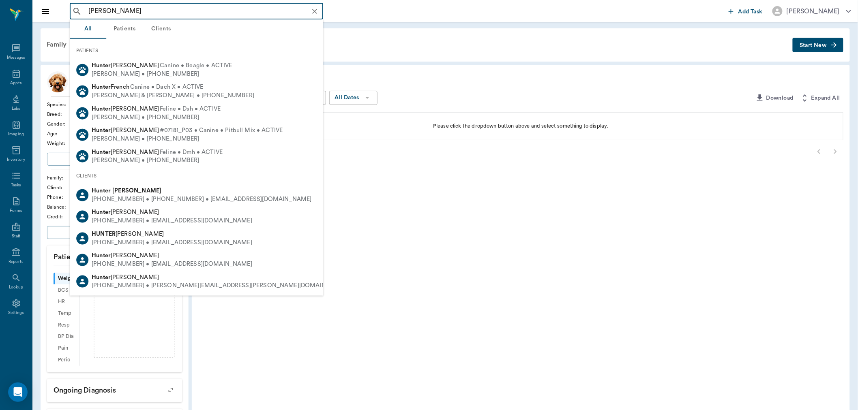
drag, startPoint x: 161, startPoint y: 187, endPoint x: 170, endPoint y: 187, distance: 9.3
click at [162, 187] on div "Hunter Graves" at bounding box center [202, 191] width 220 height 9
type input "HUNTER GRAVES"
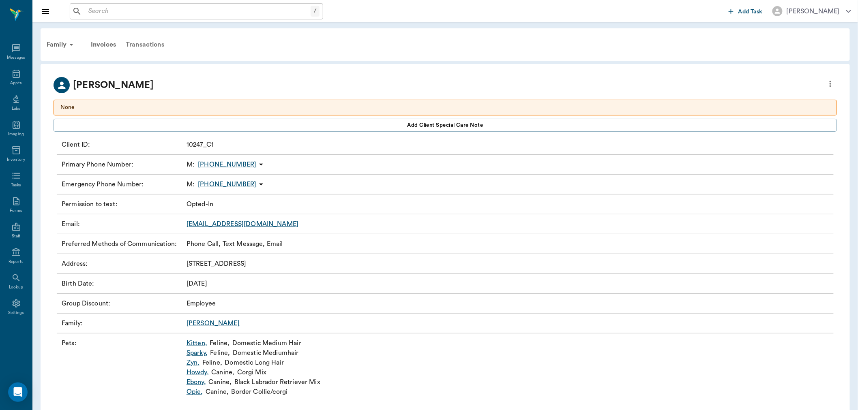
click at [157, 50] on div "Transactions" at bounding box center [145, 44] width 48 height 19
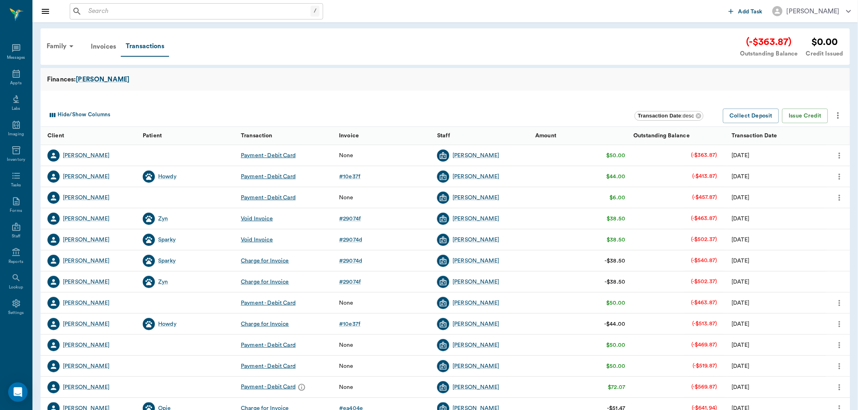
click at [258, 84] on div "Finances: Graves" at bounding box center [445, 80] width 796 height 10
click at [351, 116] on div "Hide/Show Columns" at bounding box center [340, 115] width 589 height 13
click at [9, 80] on div "Appts" at bounding box center [16, 79] width 32 height 26
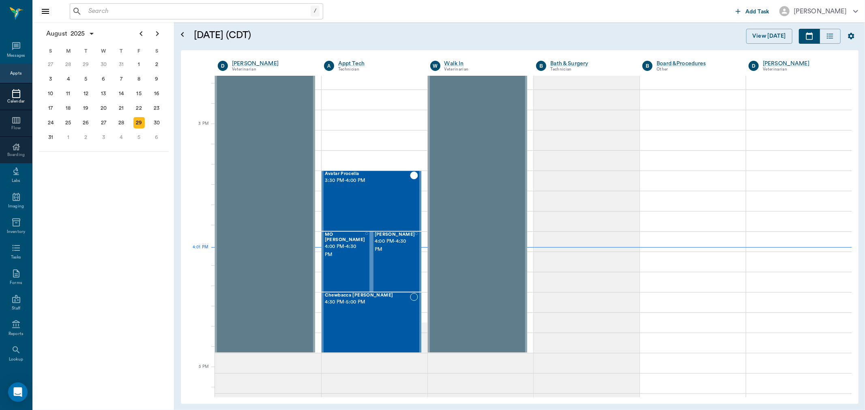
scroll to position [807, 0]
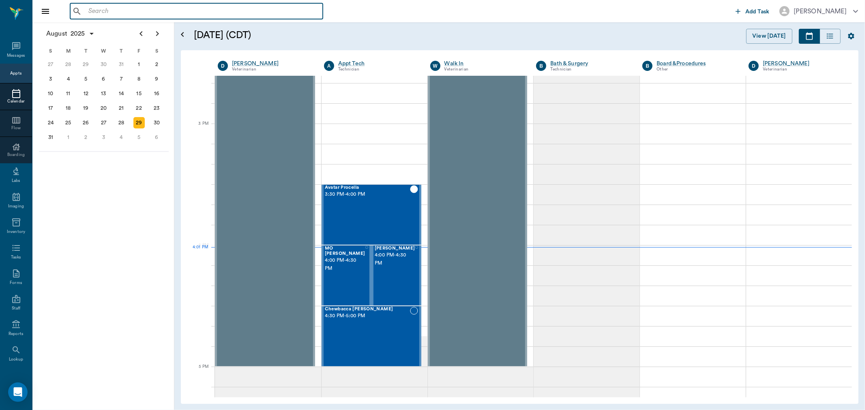
click at [111, 9] on input "text" at bounding box center [202, 11] width 234 height 11
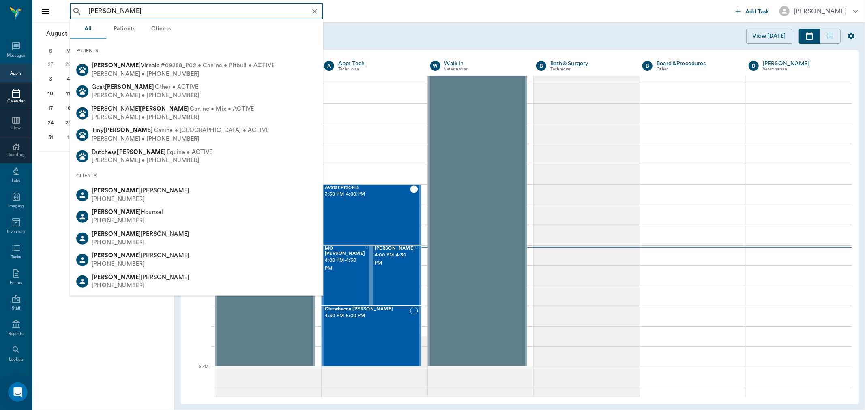
drag, startPoint x: 159, startPoint y: 10, endPoint x: 26, endPoint y: 16, distance: 132.7
click at [26, 16] on div "JASON SEAGR ​ Add Task Dr. Bert Ellsworth Nectar Messages Appts Calendar Flow B…" at bounding box center [432, 205] width 865 height 410
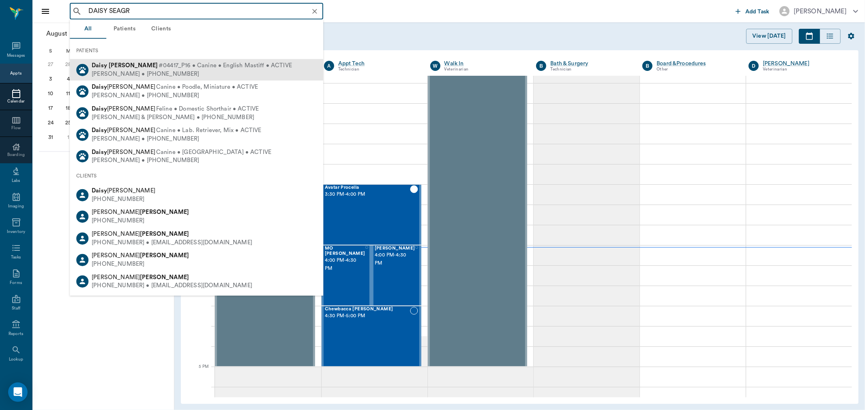
click at [135, 68] on div "Daisy Seagroves #04417_P16 • Canine • English Mastiff • ACTIVE" at bounding box center [192, 66] width 200 height 9
type input "DAISY SEAGR"
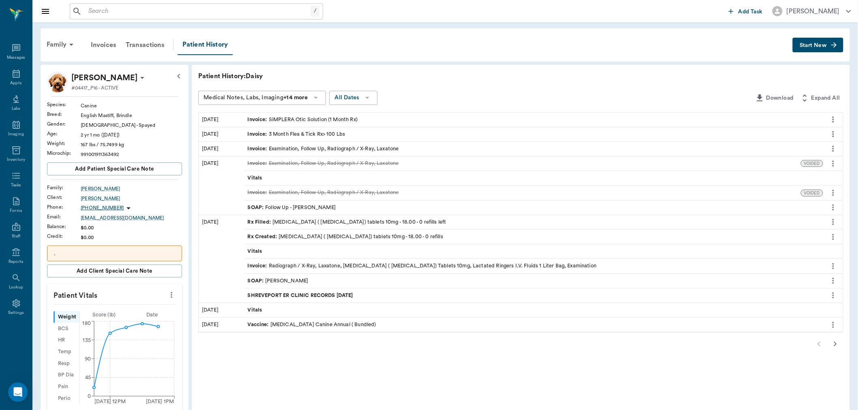
click at [230, 360] on div "Patient History: Daisy Medical Notes, Labs, Imaging +14 more All Dates Download…" at bounding box center [521, 359] width 658 height 589
click at [17, 80] on div "Appts" at bounding box center [15, 83] width 11 height 6
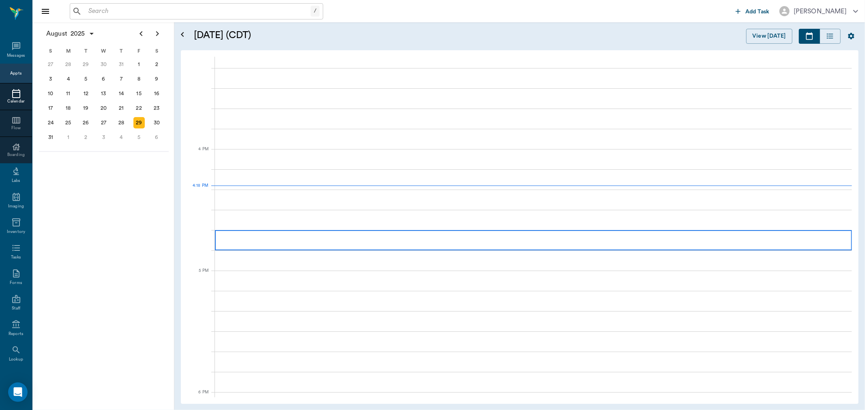
scroll to position [973, 0]
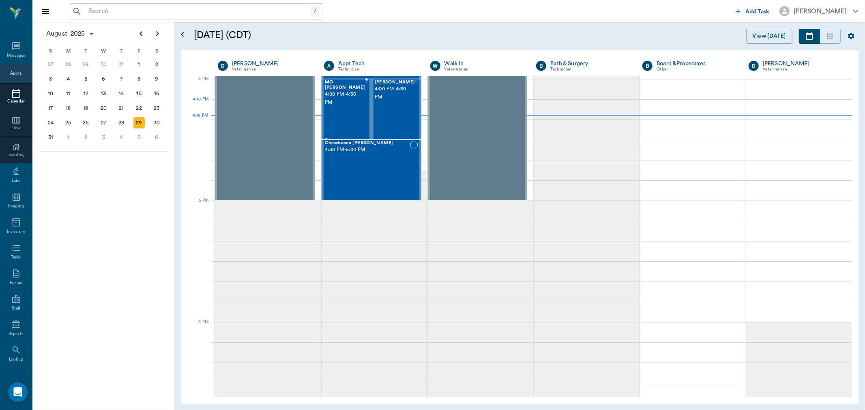
click at [343, 111] on div "MO McCathran 4:00 PM - 4:30 PM" at bounding box center [345, 109] width 41 height 59
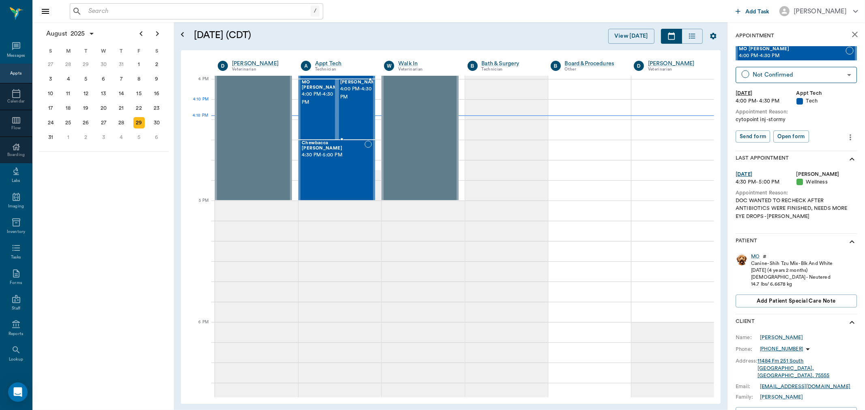
click at [350, 109] on div "JOY McCathran 4:00 PM - 4:30 PM" at bounding box center [360, 109] width 41 height 59
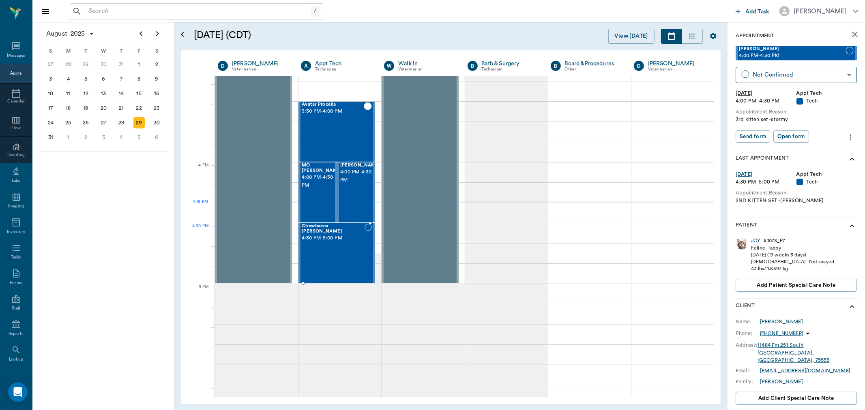
scroll to position [882, 0]
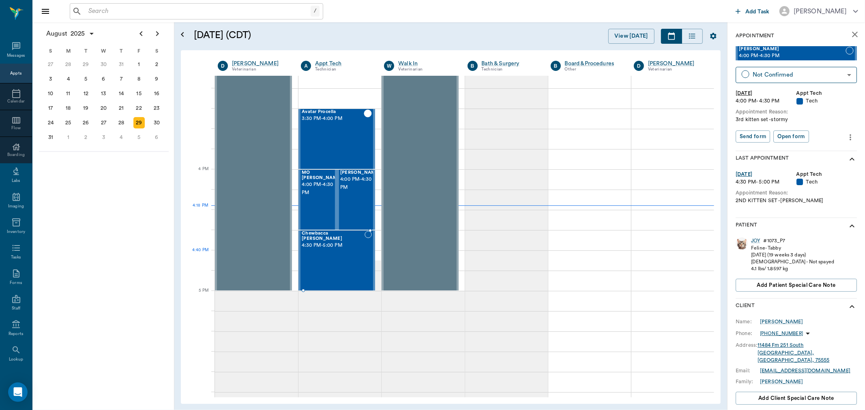
click at [333, 263] on div "Chewbacca Wadkins 4:30 PM - 5:00 PM" at bounding box center [333, 260] width 63 height 59
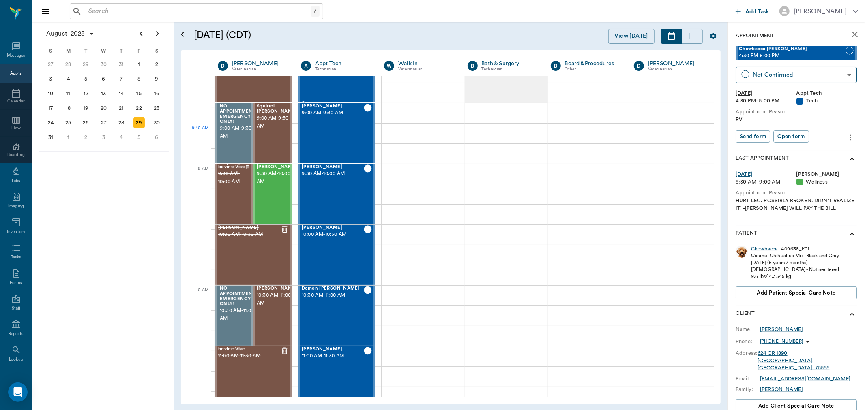
scroll to position [27, 0]
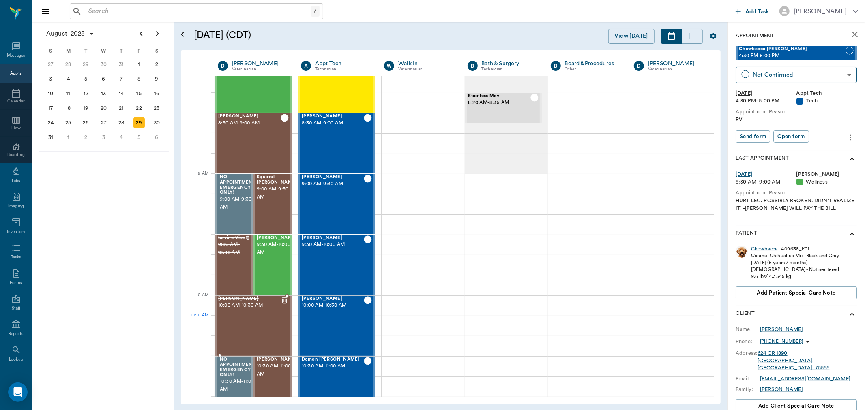
click at [256, 319] on div "Maverick Schanuel 10:00 AM - 10:30 AM" at bounding box center [249, 325] width 62 height 59
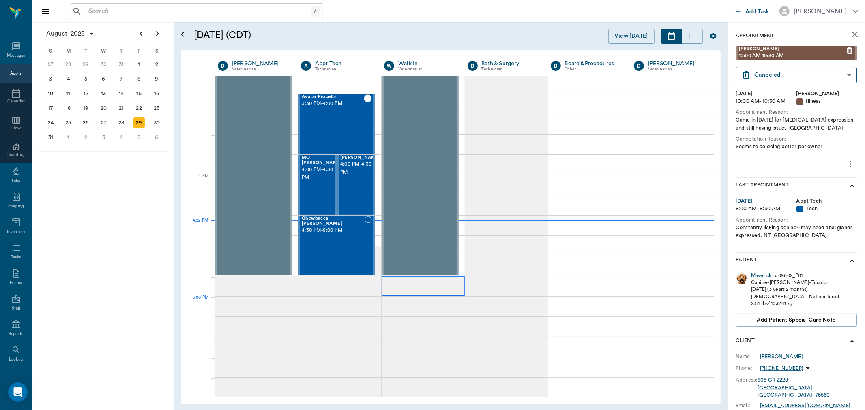
scroll to position [829, 0]
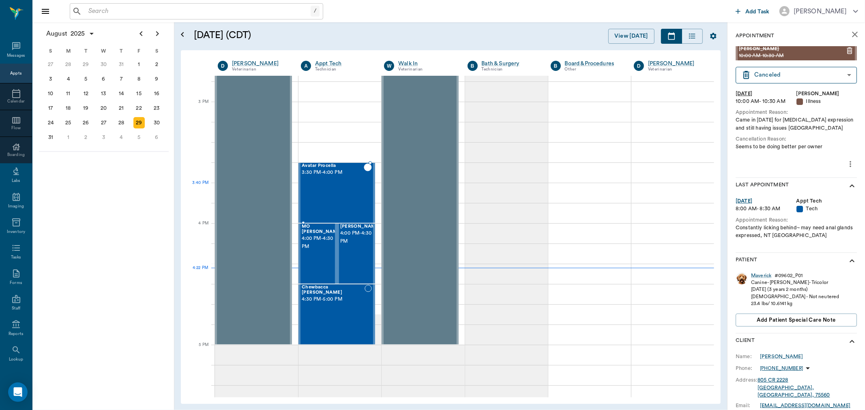
drag, startPoint x: 335, startPoint y: 197, endPoint x: 333, endPoint y: 203, distance: 6.4
click at [335, 197] on div "Avatar Procella 3:30 PM - 4:00 PM" at bounding box center [333, 192] width 62 height 59
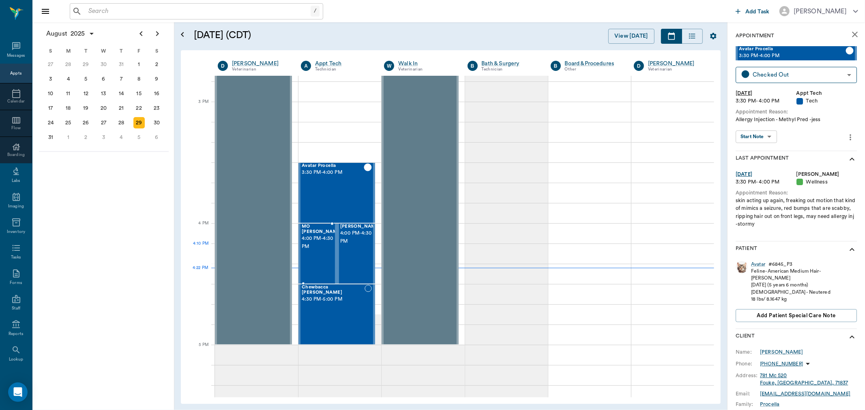
click at [308, 257] on div "MO McCathran 4:00 PM - 4:30 PM" at bounding box center [322, 253] width 41 height 59
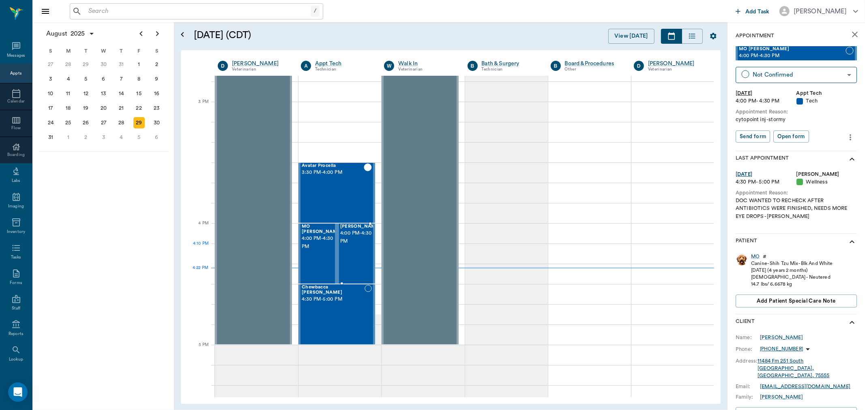
click at [351, 255] on div "JOY McCathran 4:00 PM - 4:30 PM" at bounding box center [360, 253] width 41 height 59
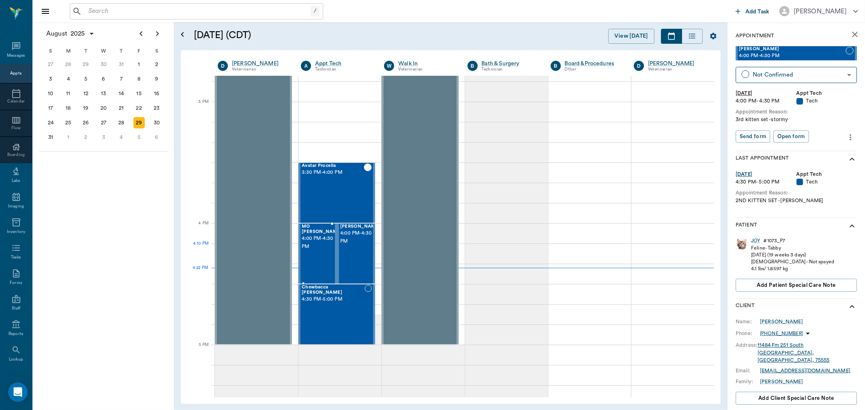
click at [325, 254] on div "MO McCathran 4:00 PM - 4:30 PM" at bounding box center [322, 253] width 41 height 59
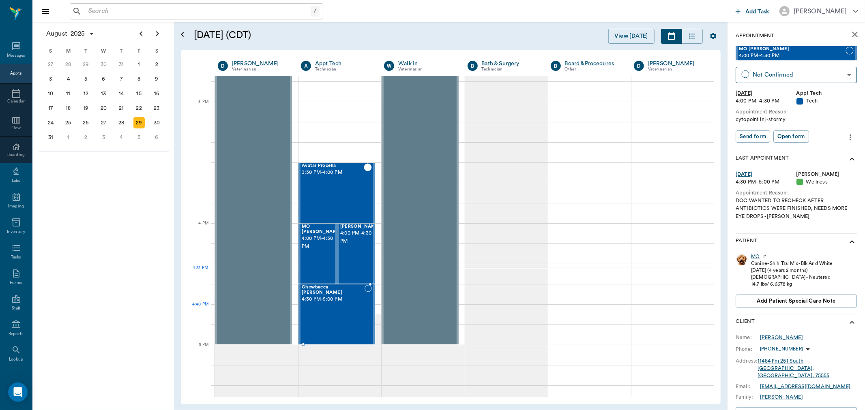
click at [339, 316] on div "Chewbacca Wadkins 4:30 PM - 5:00 PM" at bounding box center [333, 314] width 63 height 59
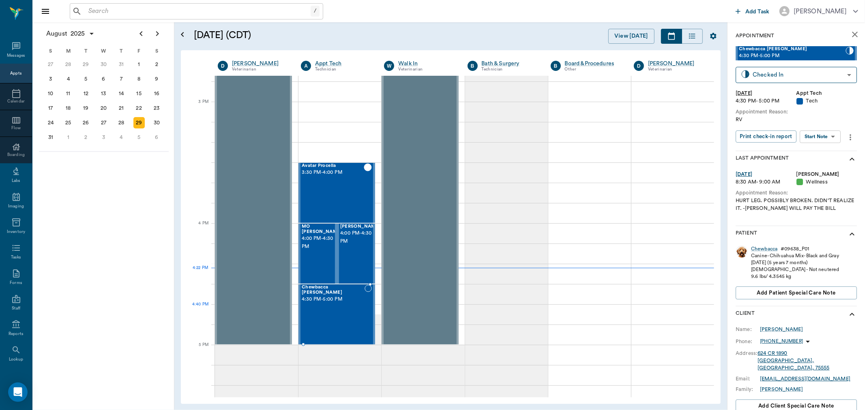
type input "CHECKED_IN"
click at [352, 315] on div "Chewbacca Wadkins 4:30 PM - 5:00 PM" at bounding box center [333, 314] width 63 height 59
click at [350, 246] on span "4:00 PM - 4:30 PM" at bounding box center [360, 237] width 41 height 16
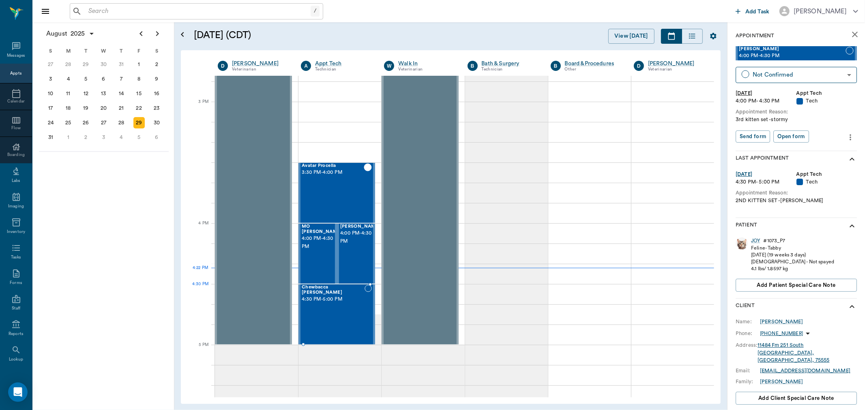
click at [328, 300] on div "Chewbacca Wadkins 4:30 PM - 5:00 PM" at bounding box center [333, 314] width 63 height 59
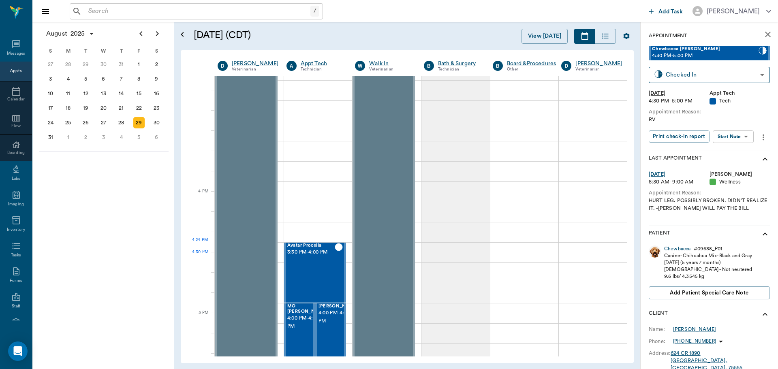
scroll to position [932, 0]
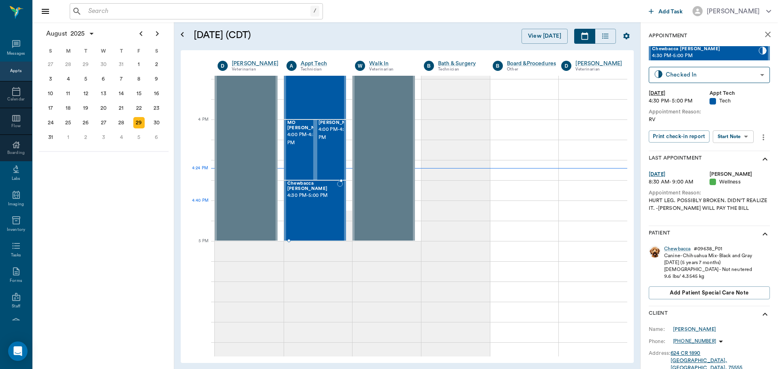
click at [313, 212] on div "Chewbacca Wadkins 4:30 PM - 5:00 PM" at bounding box center [312, 210] width 50 height 59
click at [750, 140] on body "/ ​ Add Task Dr. Bert Ellsworth Nectar Messages Appts Calendar Flow Boarding La…" at bounding box center [389, 184] width 778 height 369
click at [736, 154] on button "Start SOAP" at bounding box center [725, 153] width 28 height 9
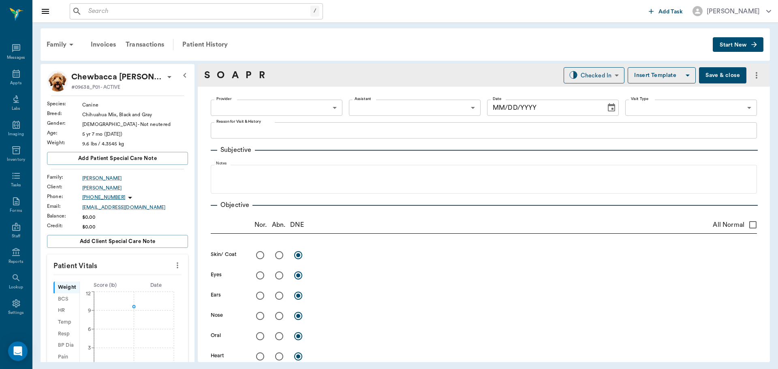
type input "63ec2f075fda476ae8351a4c"
type input "65d2be4f46e3a538d89b8c1a"
type textarea "RV"
type input "08/29/2025"
click at [286, 109] on body "/ ​ Add Task Dr. Bert Ellsworth Nectar Messages Appts Labs Imaging Inventory Ta…" at bounding box center [389, 184] width 778 height 369
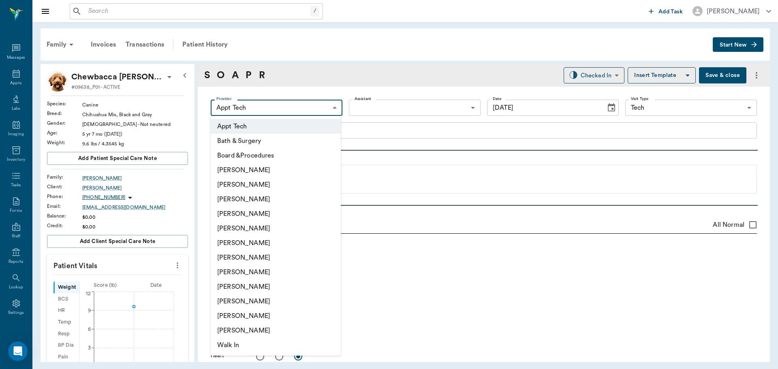
click at [273, 289] on li "Julie Dickerson" at bounding box center [276, 287] width 130 height 15
type input "63ec2e7e52e12b0ba117b124"
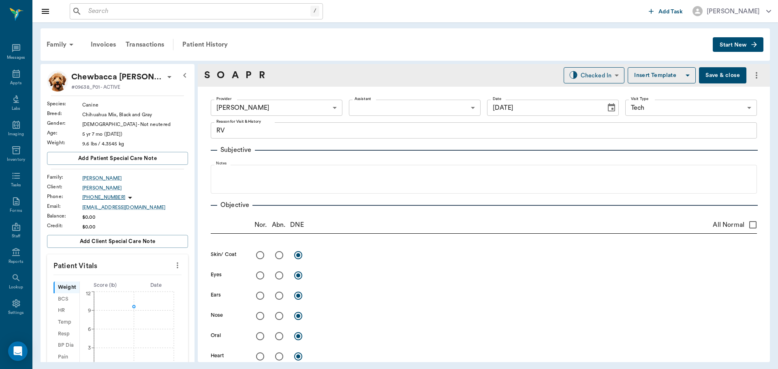
click at [176, 264] on icon "more" at bounding box center [177, 266] width 9 height 10
click at [143, 274] on li "Enter Vitals" at bounding box center [137, 279] width 81 height 15
click at [134, 285] on input "text" at bounding box center [117, 290] width 71 height 16
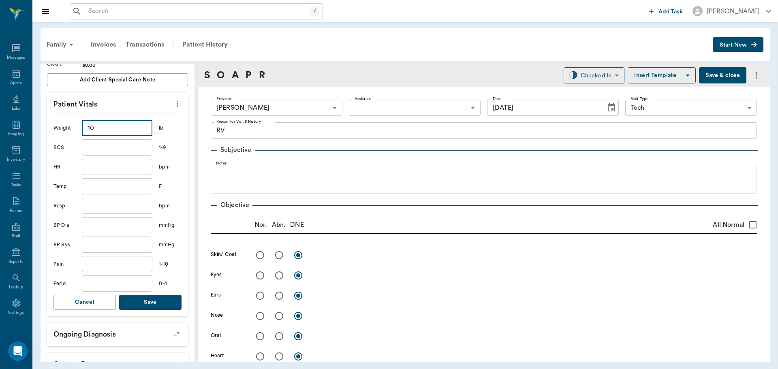
scroll to position [162, 0]
type input "10"
click at [169, 296] on button "Save" at bounding box center [150, 302] width 62 height 15
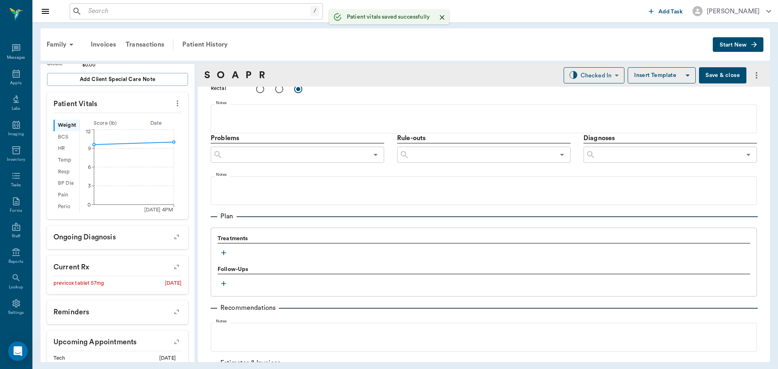
scroll to position [473, 0]
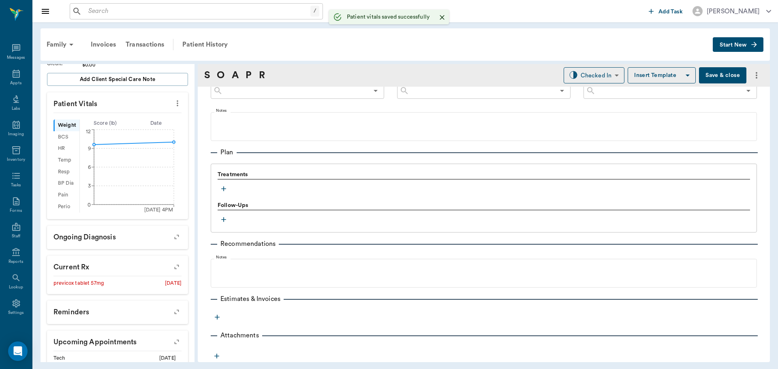
click at [225, 188] on icon "button" at bounding box center [224, 189] width 8 height 8
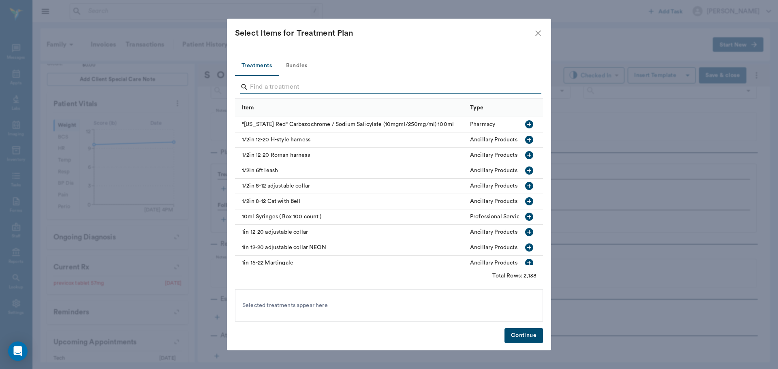
click at [378, 84] on input "Search" at bounding box center [389, 87] width 279 height 13
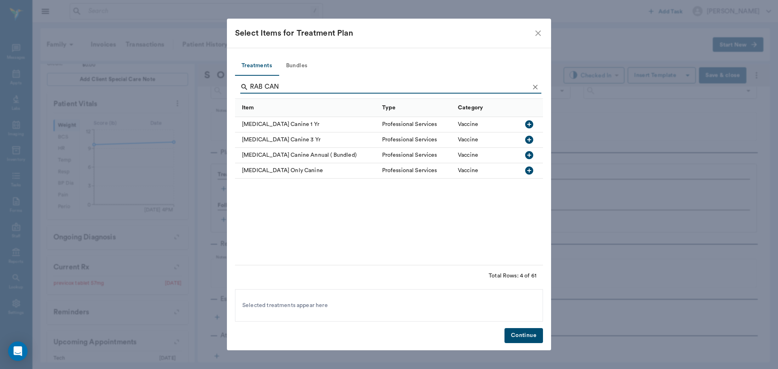
type input "RAB CAN"
click at [533, 170] on icon "button" at bounding box center [529, 171] width 8 height 8
click at [517, 332] on button "Continue" at bounding box center [524, 335] width 39 height 15
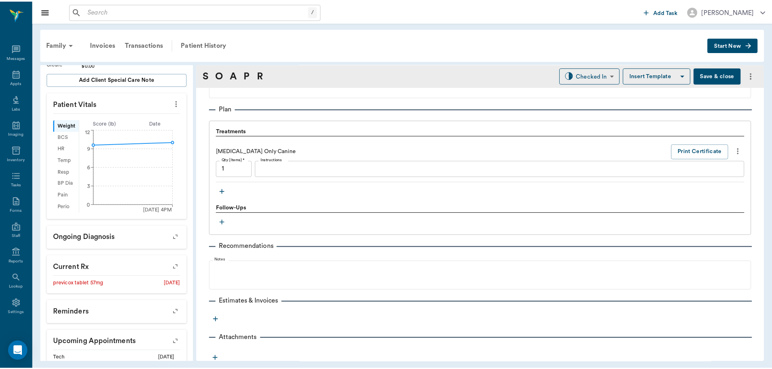
scroll to position [520, 0]
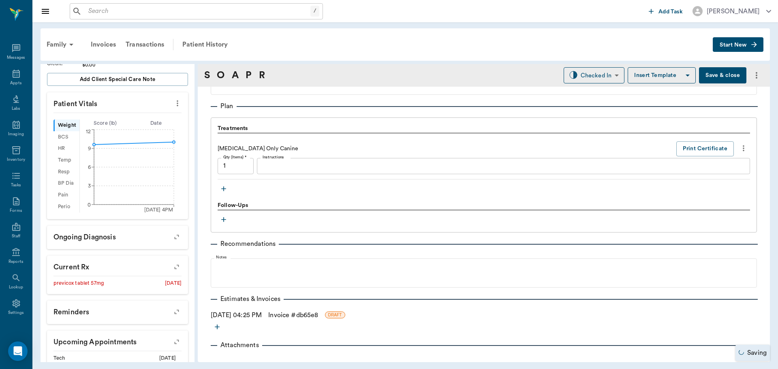
click at [318, 320] on link "Invoice # db65e8" at bounding box center [293, 315] width 50 height 10
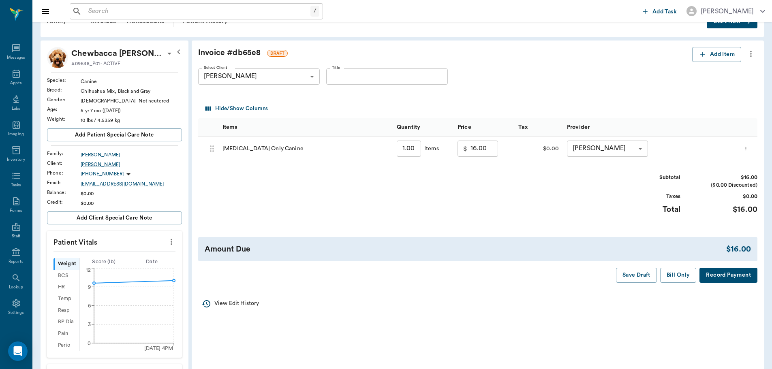
scroll to position [81, 0]
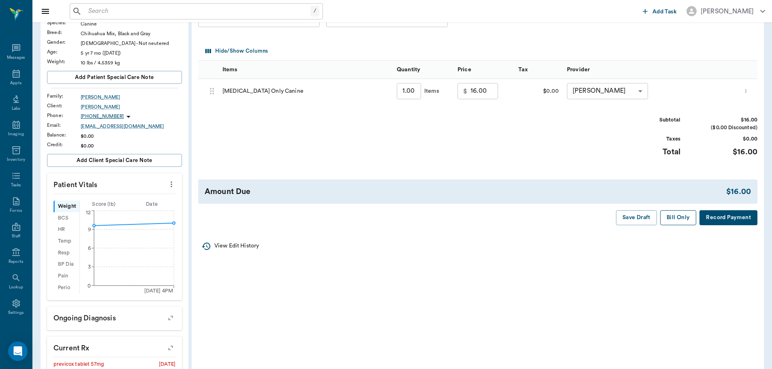
click at [679, 219] on button "Bill Only" at bounding box center [678, 217] width 36 height 15
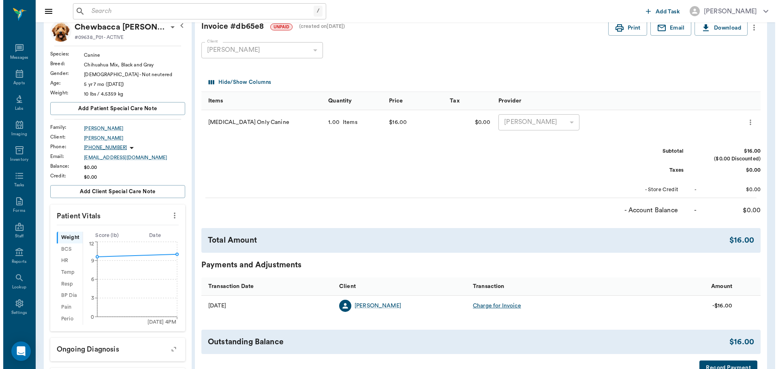
scroll to position [0, 0]
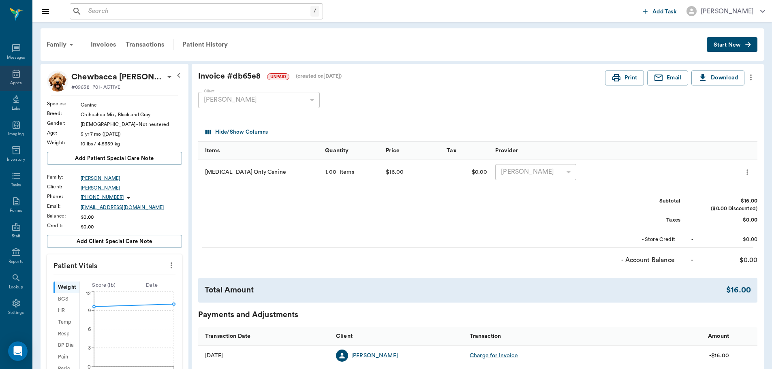
click at [11, 71] on icon at bounding box center [16, 74] width 10 height 10
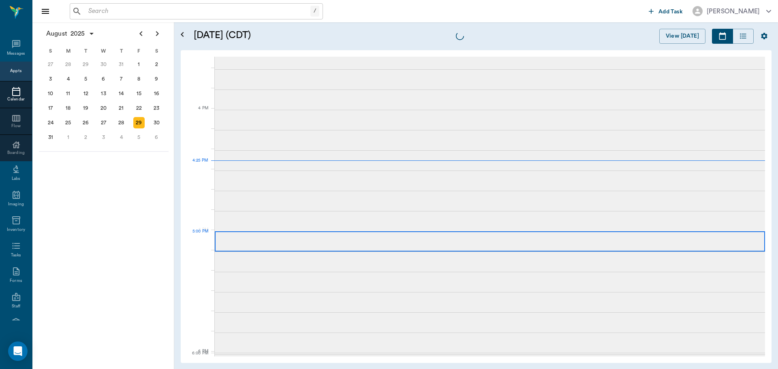
scroll to position [973, 0]
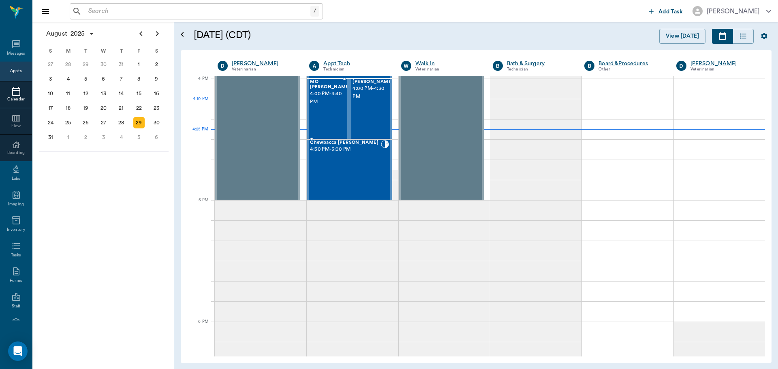
click at [327, 115] on div "MO McCathran 4:00 PM - 4:30 PM" at bounding box center [330, 108] width 41 height 59
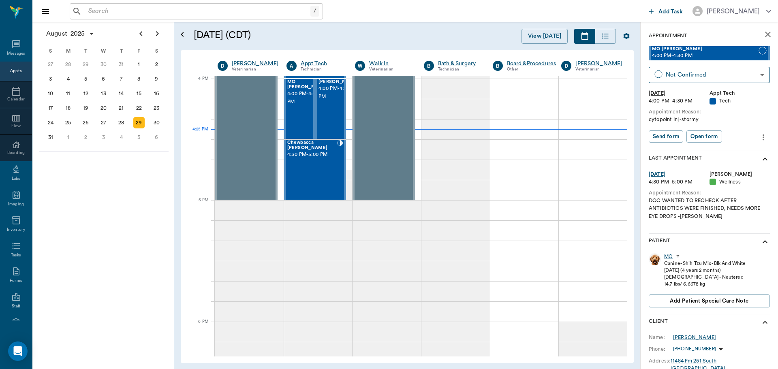
click at [738, 66] on div "MO McCathran 4:00 PM - 4:30 PM Not Confirmed NOT_CONFIRMED ​ Fri, Aug 29, 2025 …" at bounding box center [709, 98] width 121 height 104
click at [739, 73] on body "/ ​ Add Task Dr. Bert Ellsworth Nectar Messages Appts Calendar Flow Boarding La…" at bounding box center [389, 184] width 778 height 369
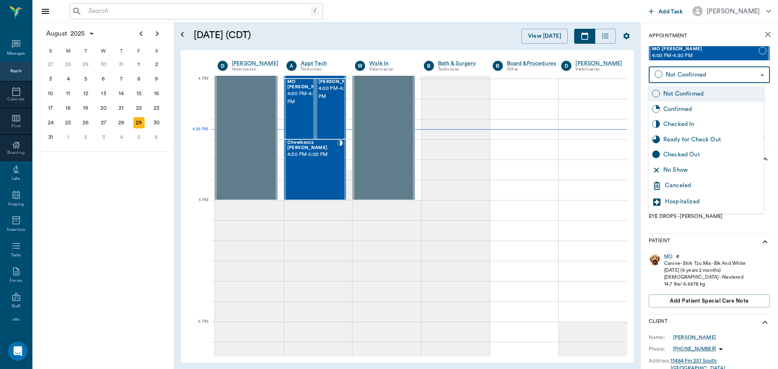
click at [709, 172] on div "No Show" at bounding box center [712, 170] width 97 height 9
type input "NO_SHOW"
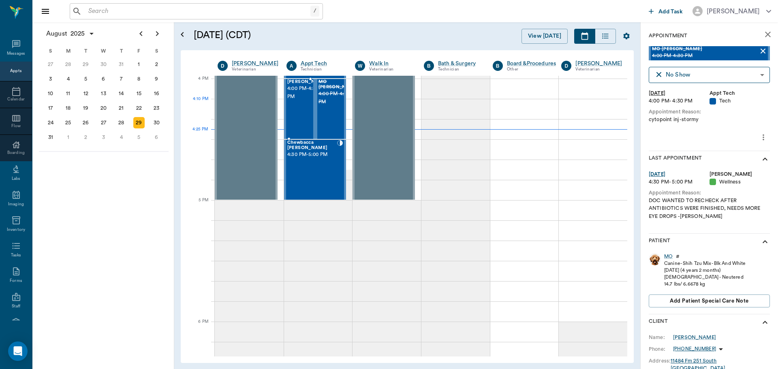
click at [291, 101] on span "4:00 PM - 4:30 PM" at bounding box center [307, 93] width 41 height 16
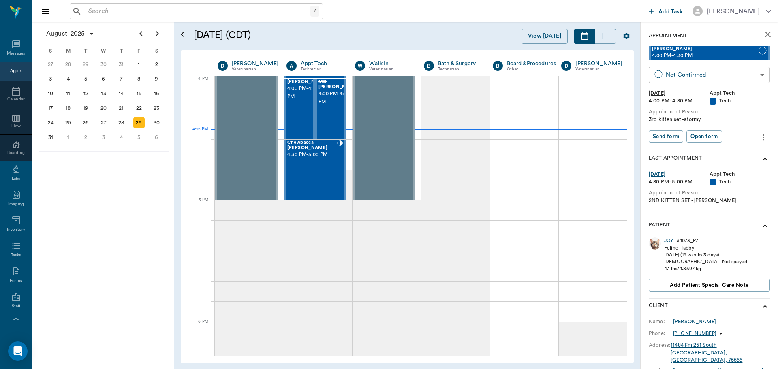
click at [739, 77] on body "/ ​ Add Task Dr. Bert Ellsworth Nectar Messages Appts Calendar Flow Boarding La…" at bounding box center [389, 184] width 778 height 369
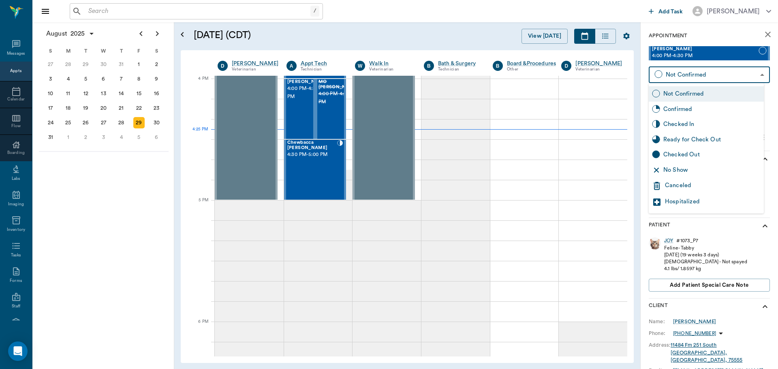
click at [739, 165] on div "No Show" at bounding box center [706, 170] width 115 height 15
type input "NO_SHOW"
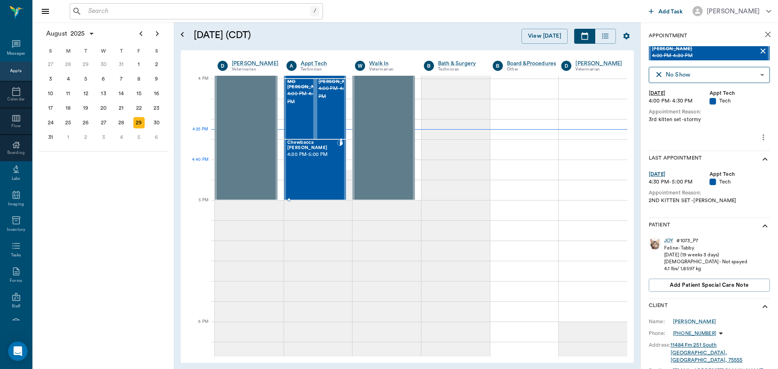
click at [313, 165] on div "Chewbacca Wadkins 4:30 PM - 5:00 PM" at bounding box center [312, 169] width 50 height 59
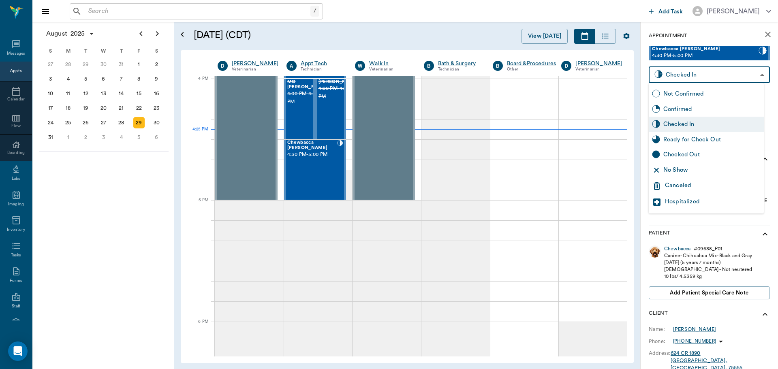
click at [735, 73] on body "/ ​ Add Task Dr. Bert Ellsworth Nectar Messages Appts Calendar Flow Boarding La…" at bounding box center [389, 184] width 778 height 369
click at [730, 136] on div "Ready for Check Out" at bounding box center [712, 139] width 97 height 9
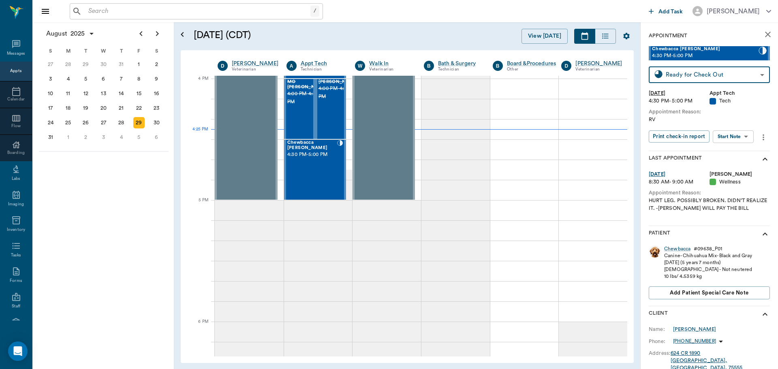
type input "READY_TO_CHECKOUT"
click at [425, 41] on div "View [DATE]" at bounding box center [512, 36] width 244 height 15
click at [769, 31] on button "close" at bounding box center [768, 34] width 16 height 16
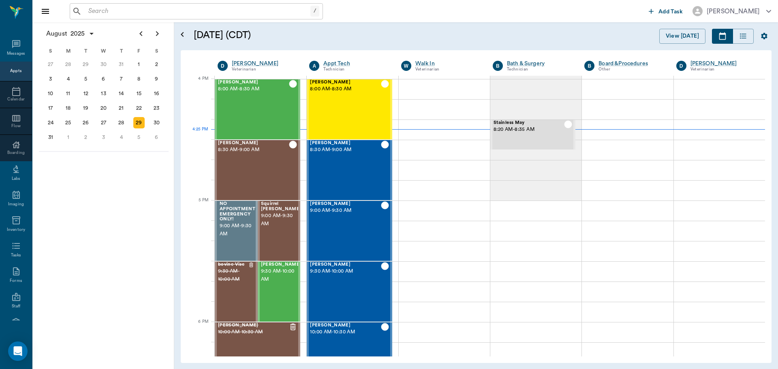
scroll to position [973, 0]
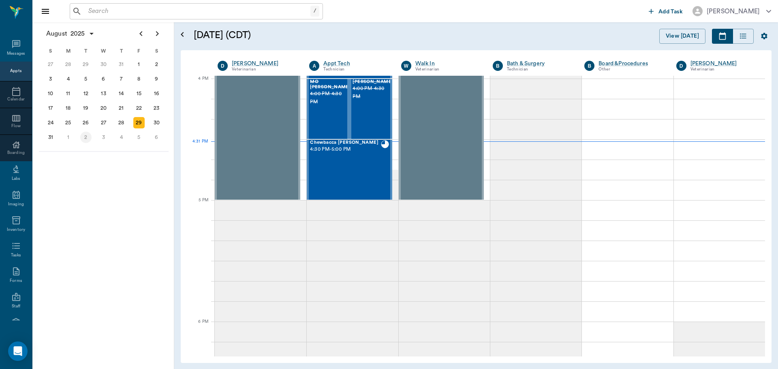
click at [89, 143] on div "2" at bounding box center [86, 137] width 18 height 15
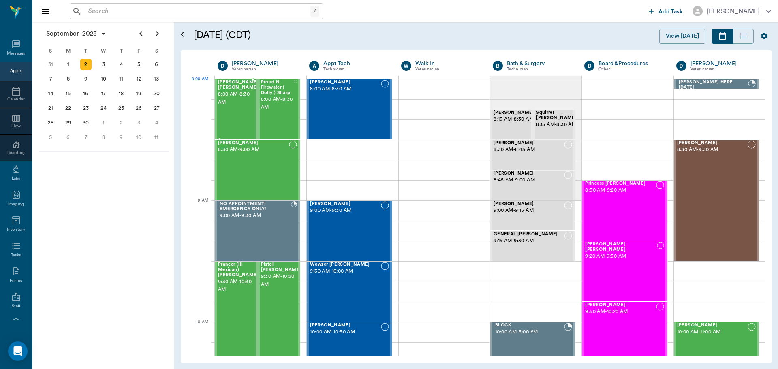
click at [240, 98] on span "8:00 AM - 8:30 AM" at bounding box center [238, 98] width 41 height 16
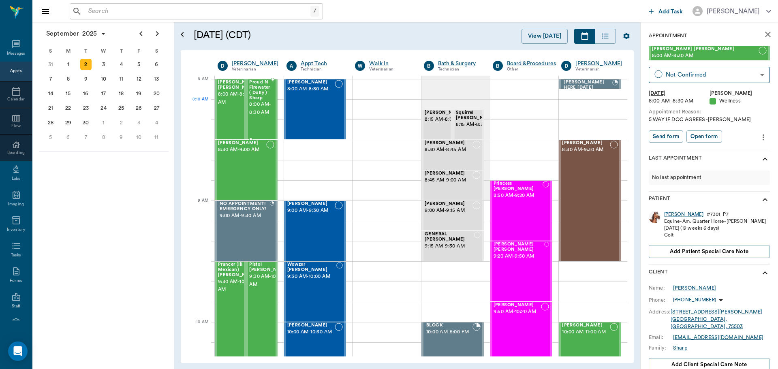
click at [266, 104] on span "8:00 AM - 8:30 AM" at bounding box center [260, 109] width 22 height 16
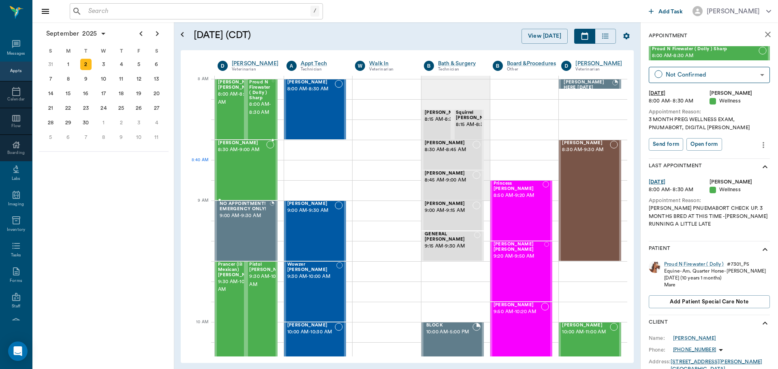
click at [253, 170] on div "[PERSON_NAME] 8:30 AM - 9:00 AM" at bounding box center [242, 170] width 48 height 59
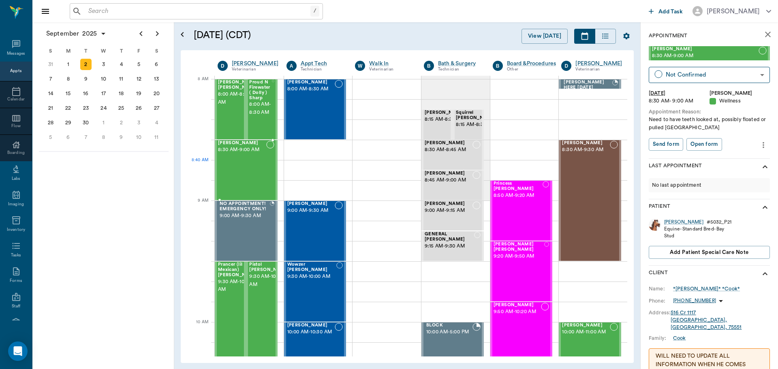
scroll to position [122, 0]
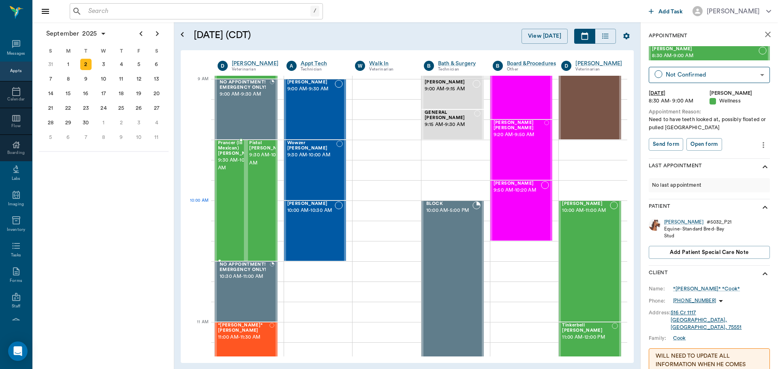
click at [225, 208] on div "Prancer (lil Mexican) [PERSON_NAME] 9:30 AM - 10:30 AM" at bounding box center [238, 201] width 41 height 120
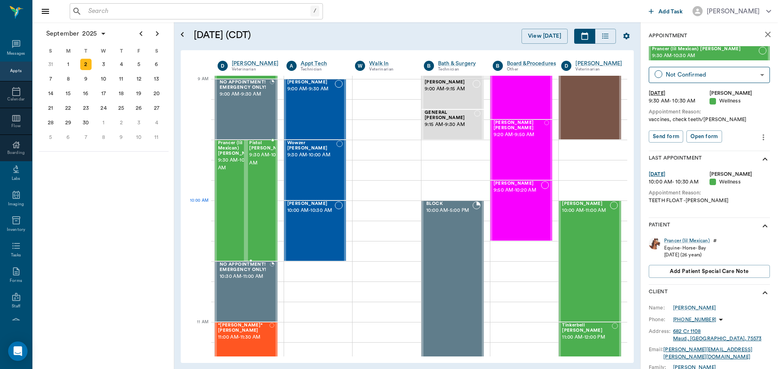
click at [266, 210] on div "Pistol [PERSON_NAME] 9:30 AM - 10:30 AM" at bounding box center [269, 201] width 41 height 120
